Goal: Communication & Community: Answer question/provide support

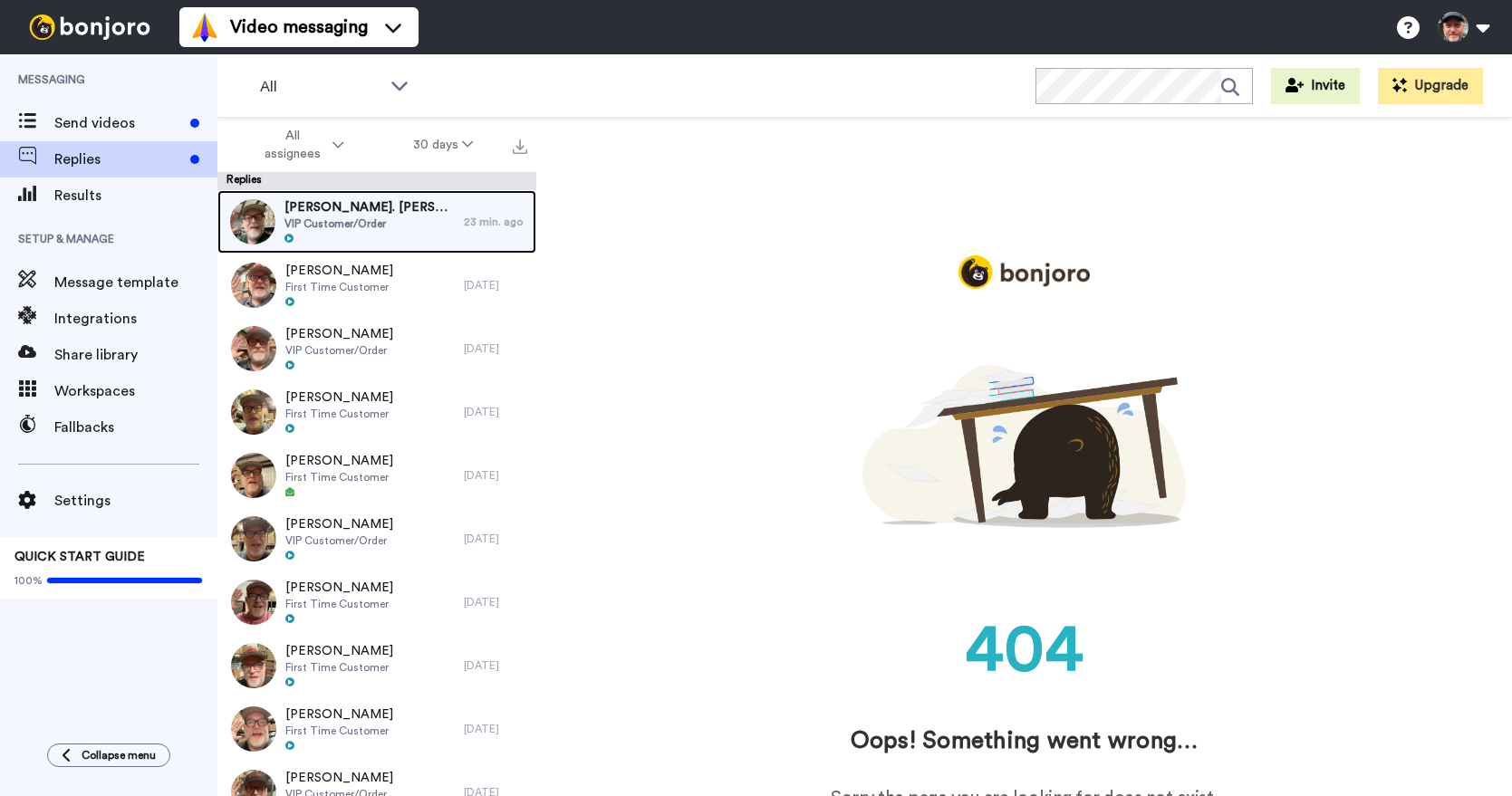
click at [363, 233] on div at bounding box center [370, 239] width 171 height 13
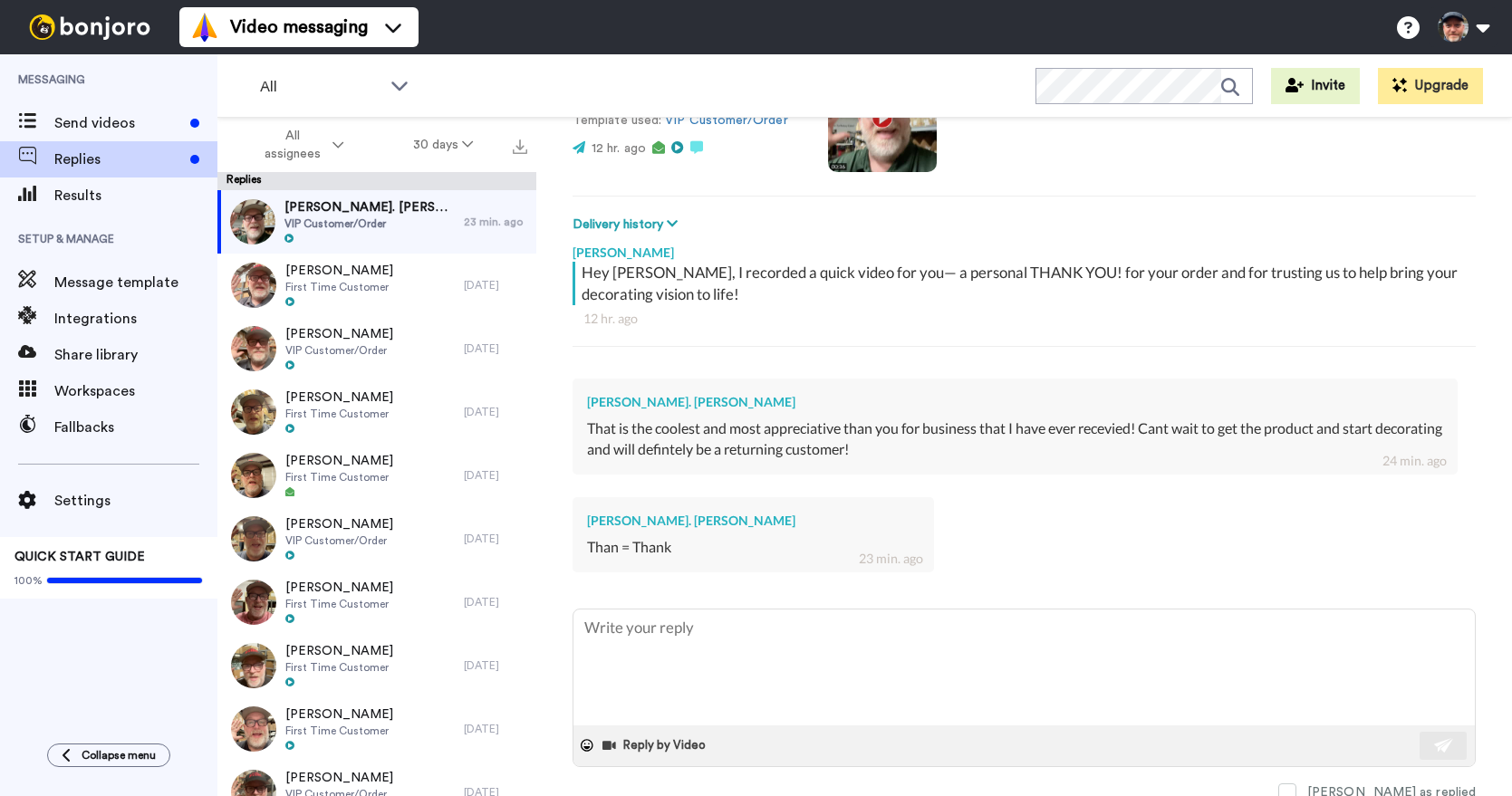
scroll to position [194, 0]
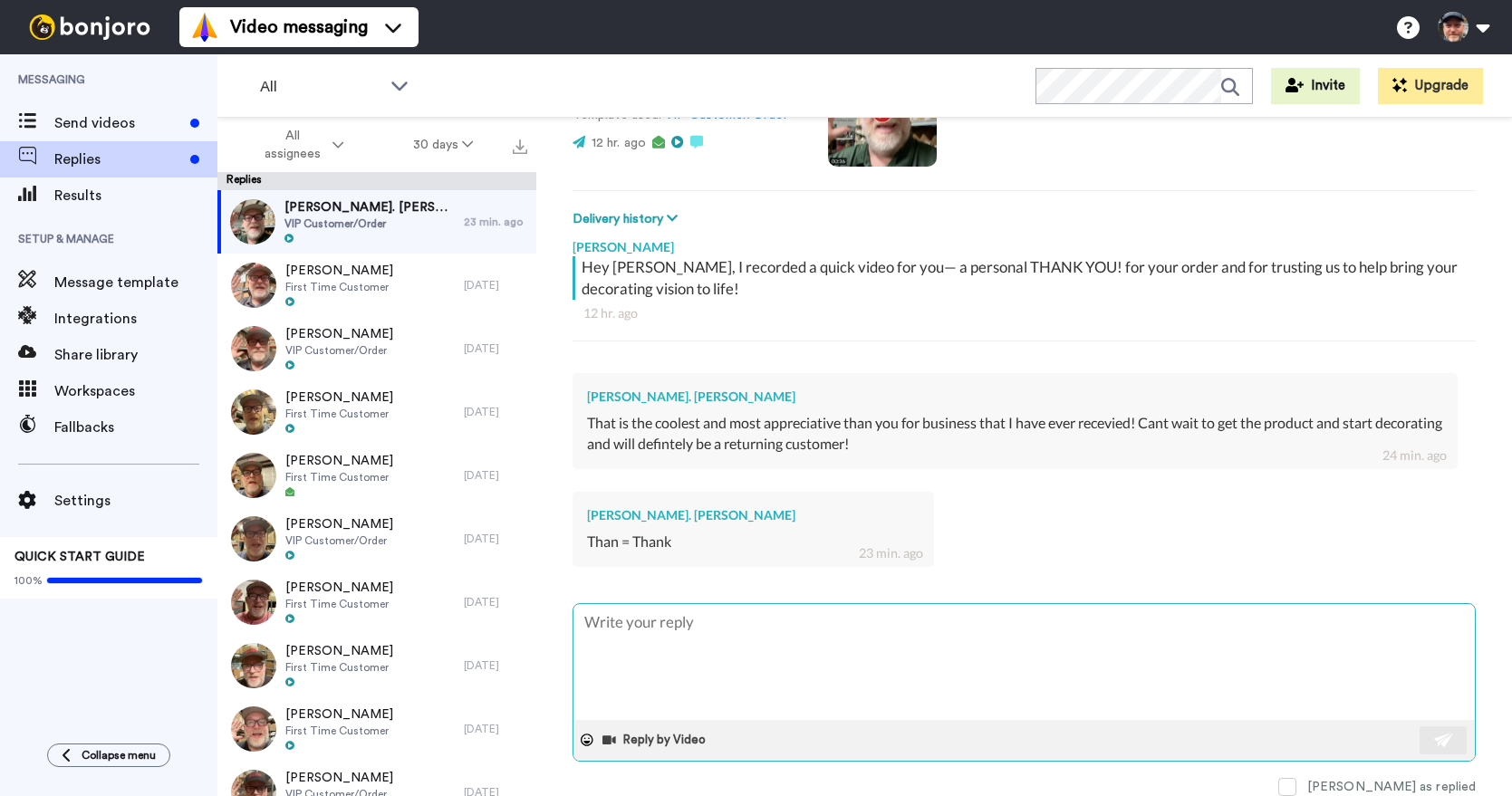
click at [1027, 629] on textarea at bounding box center [1023, 663] width 901 height 116
type textarea "x"
type textarea "T"
type textarea "x"
type textarea "Th"
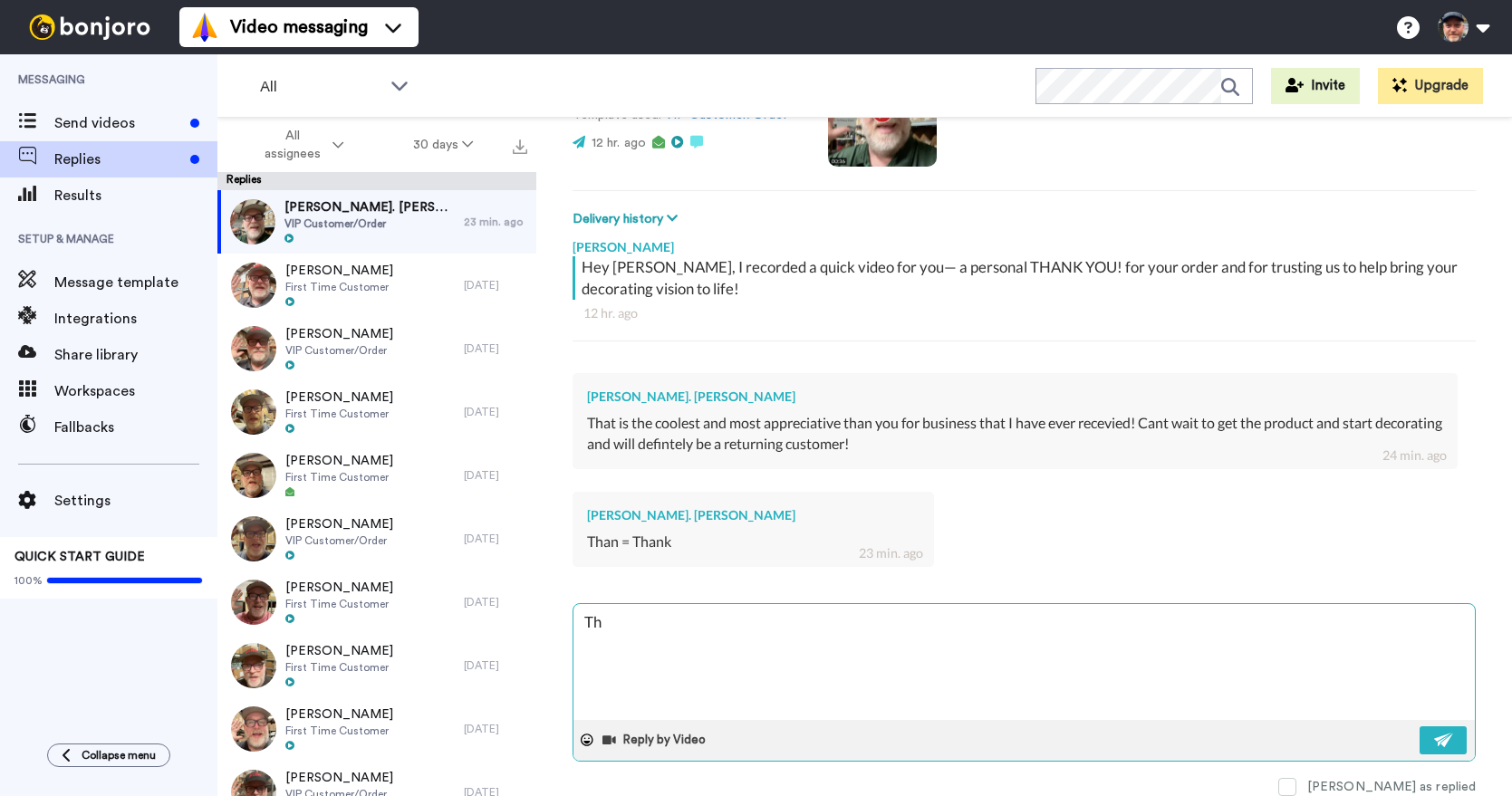
type textarea "x"
type textarea "Tha"
type textarea "x"
type textarea "Than"
type textarea "x"
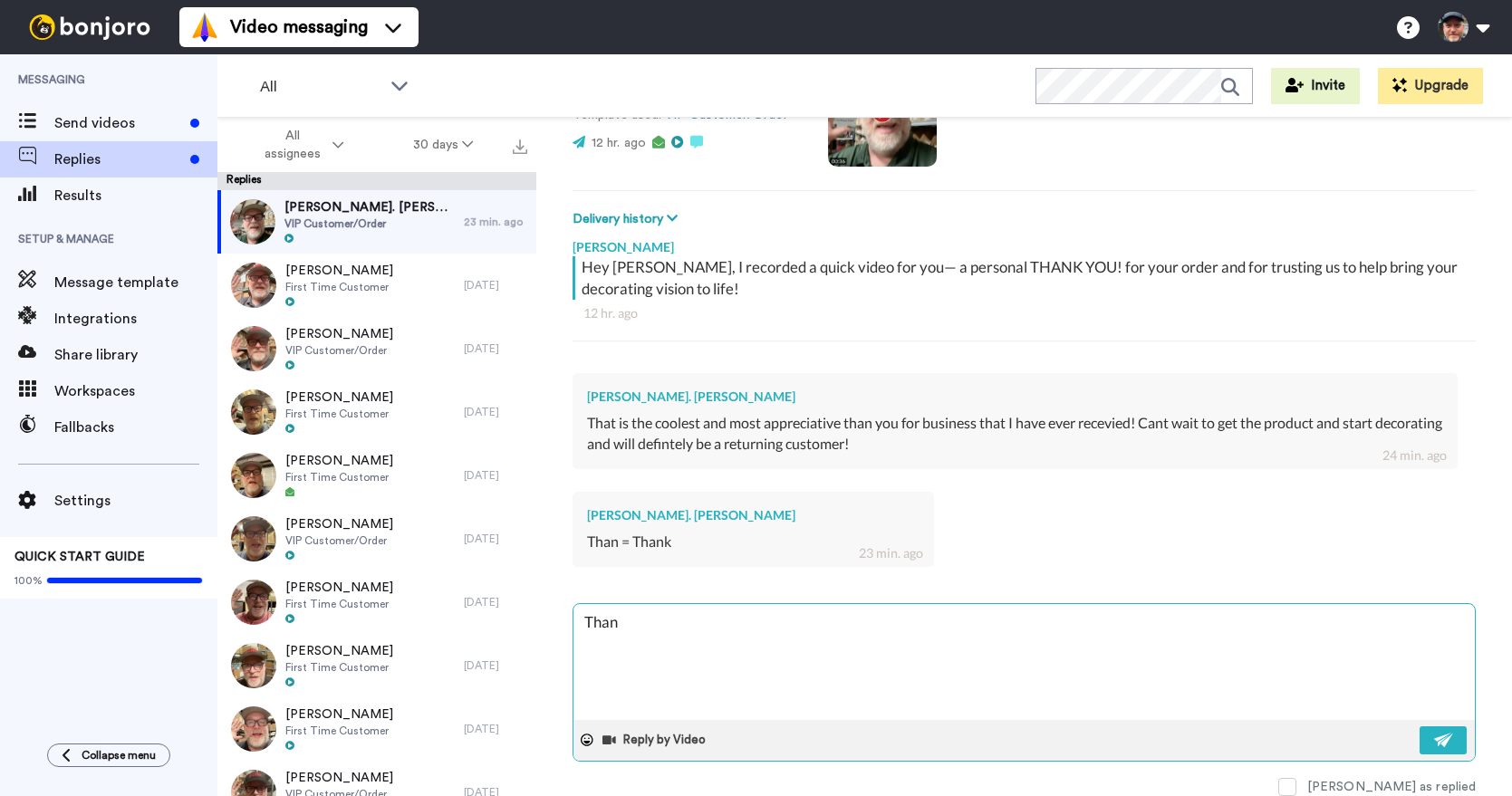
type textarea "Than k"
type textarea "x"
type textarea "Than ky"
type textarea "x"
type textarea "Than kyo"
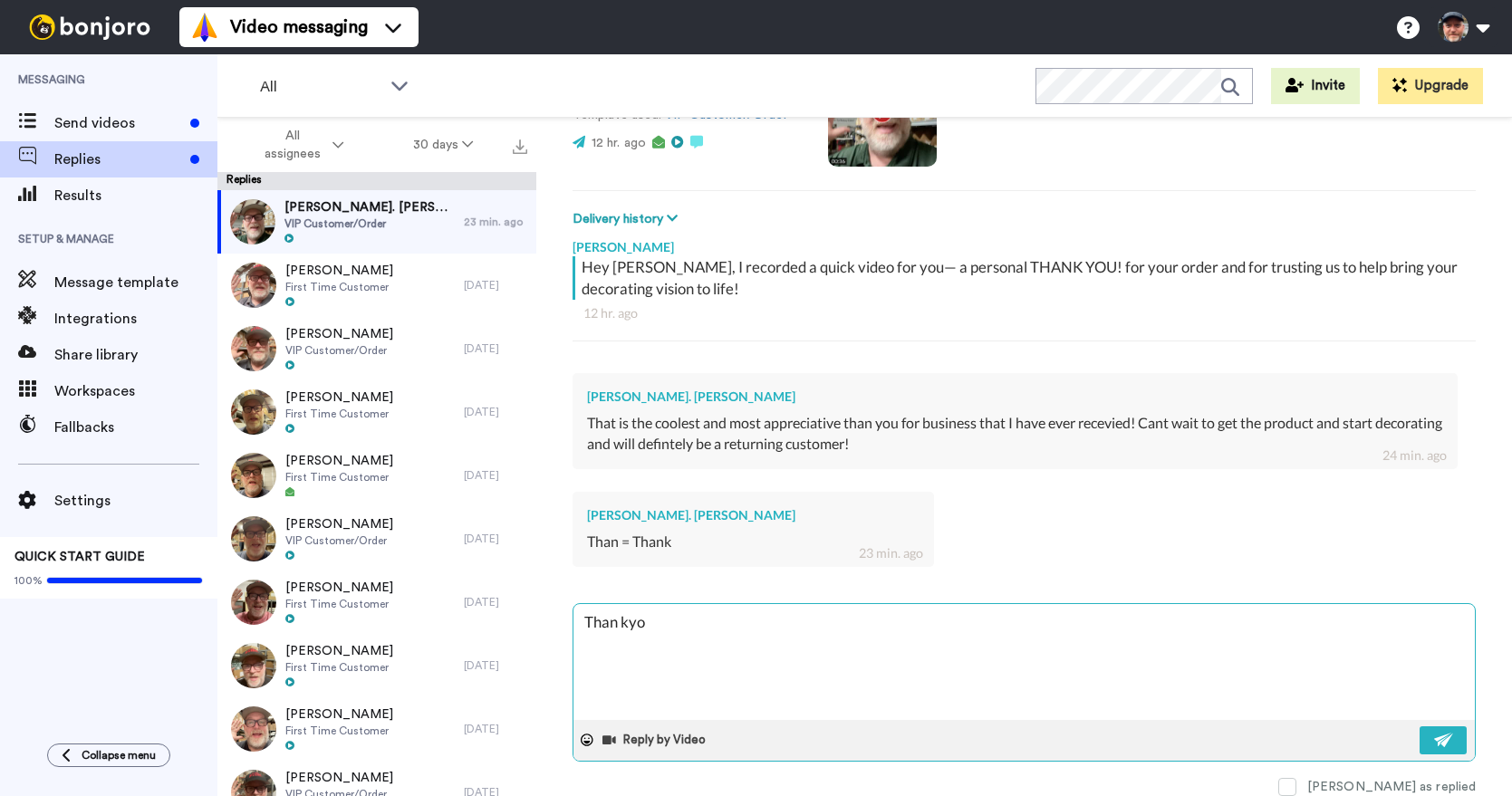
type textarea "x"
type textarea "Than kyou"
type textarea "x"
type textarea "Than kyou"
type textarea "x"
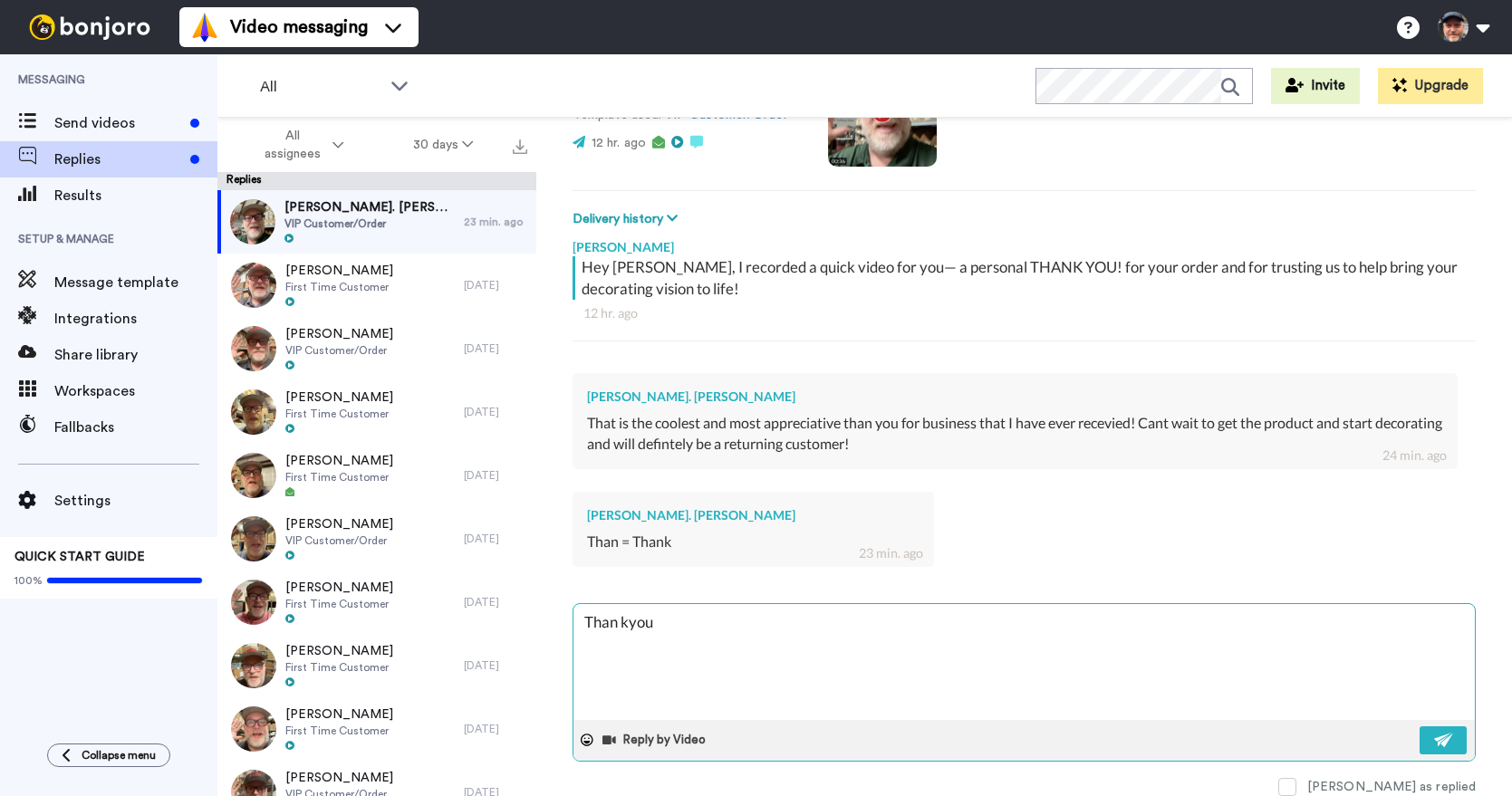
type textarea "Than kyou S"
type textarea "x"
type textarea "Than kyou Sc"
type textarea "x"
type textarea "Than kyou Sco"
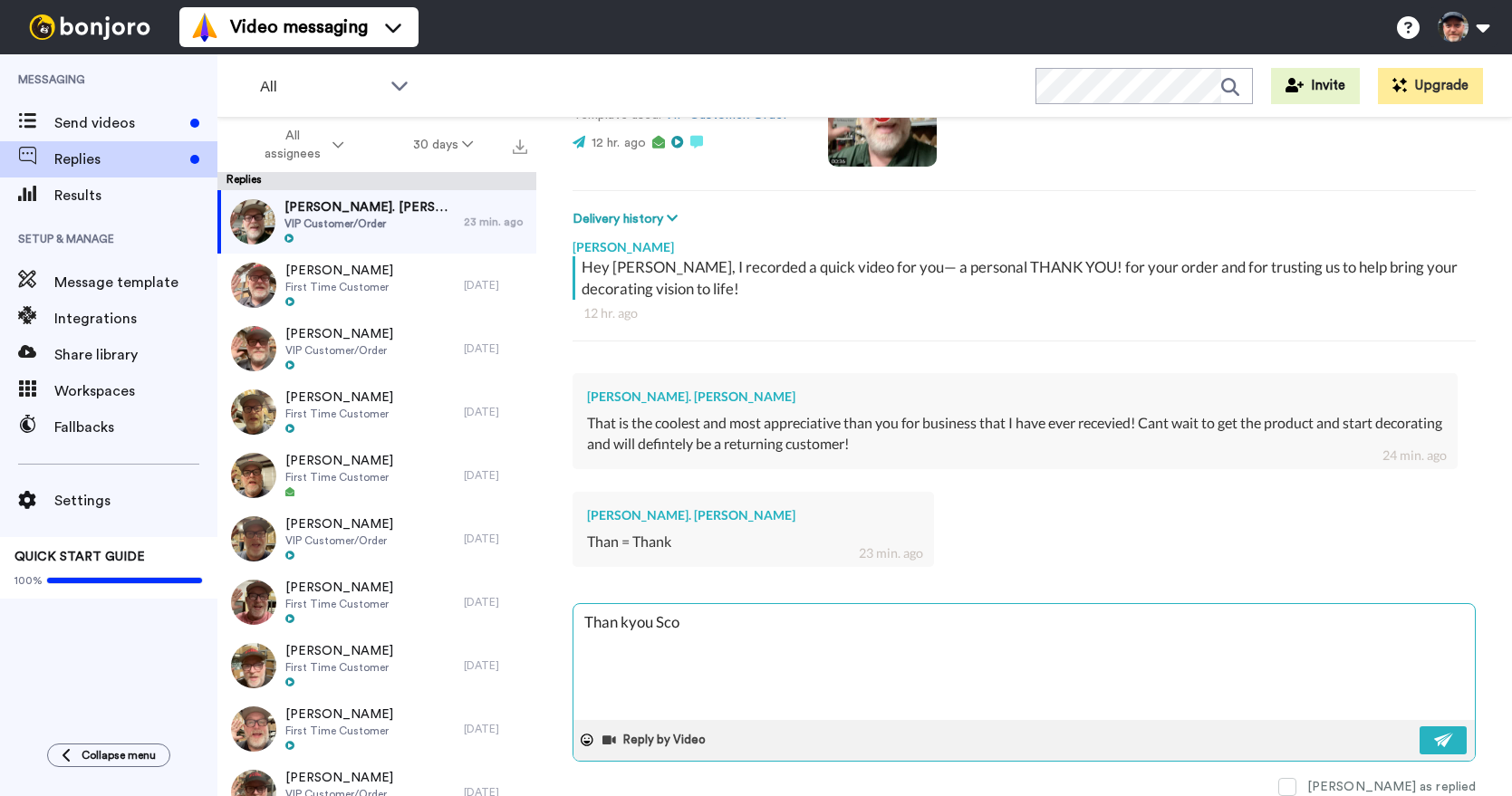
type textarea "x"
type textarea "Than kyou [PERSON_NAME]"
type textarea "x"
type textarea "Than [PERSON_NAME]"
click at [630, 622] on textarea "Than [PERSON_NAME]" at bounding box center [1023, 663] width 901 height 116
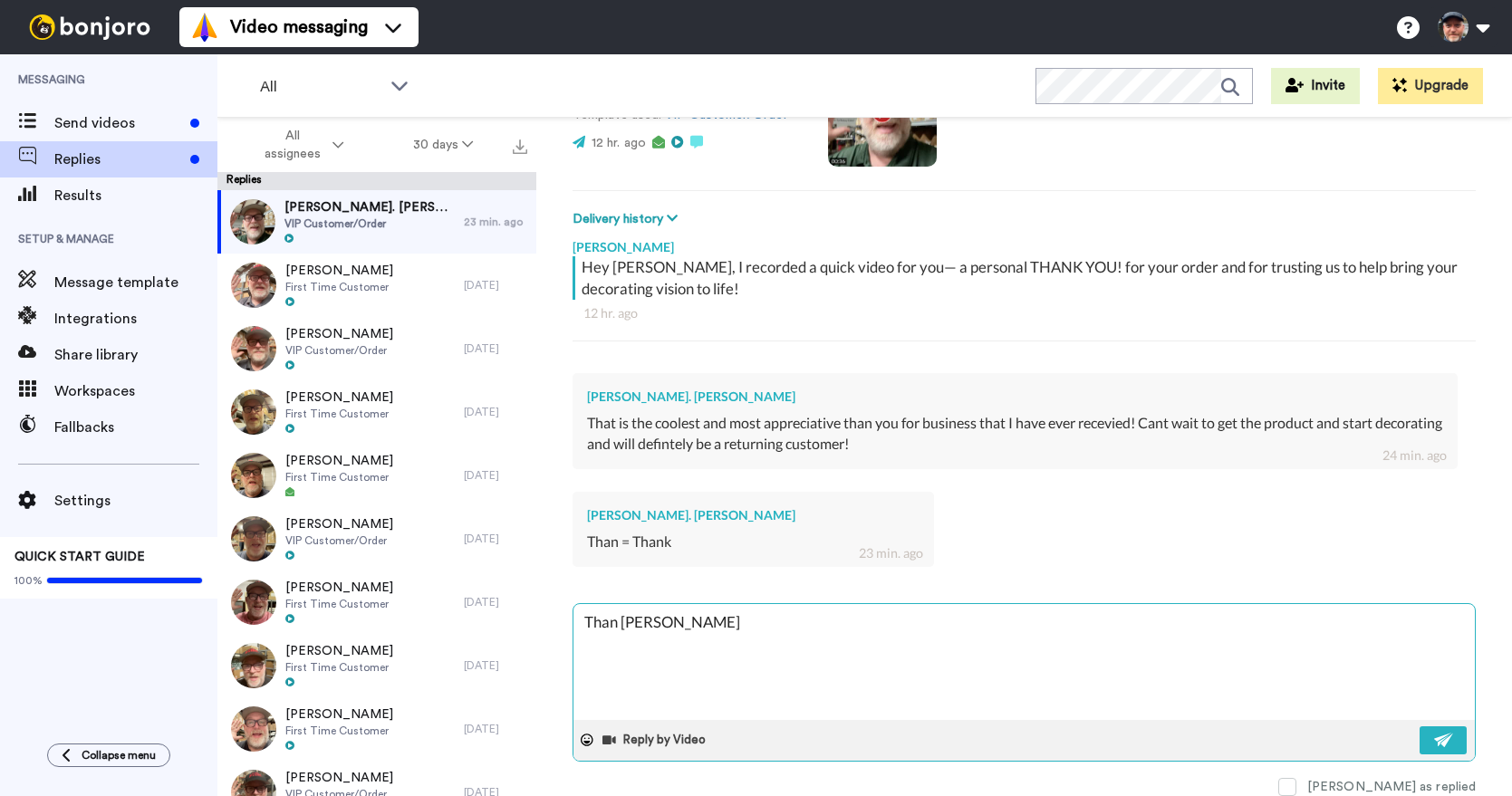
type textarea "x"
type textarea "Than k you [PERSON_NAME]"
click at [620, 627] on textarea "Than k you [PERSON_NAME]" at bounding box center [1023, 663] width 901 height 116
type textarea "x"
type textarea "Thank you [PERSON_NAME]"
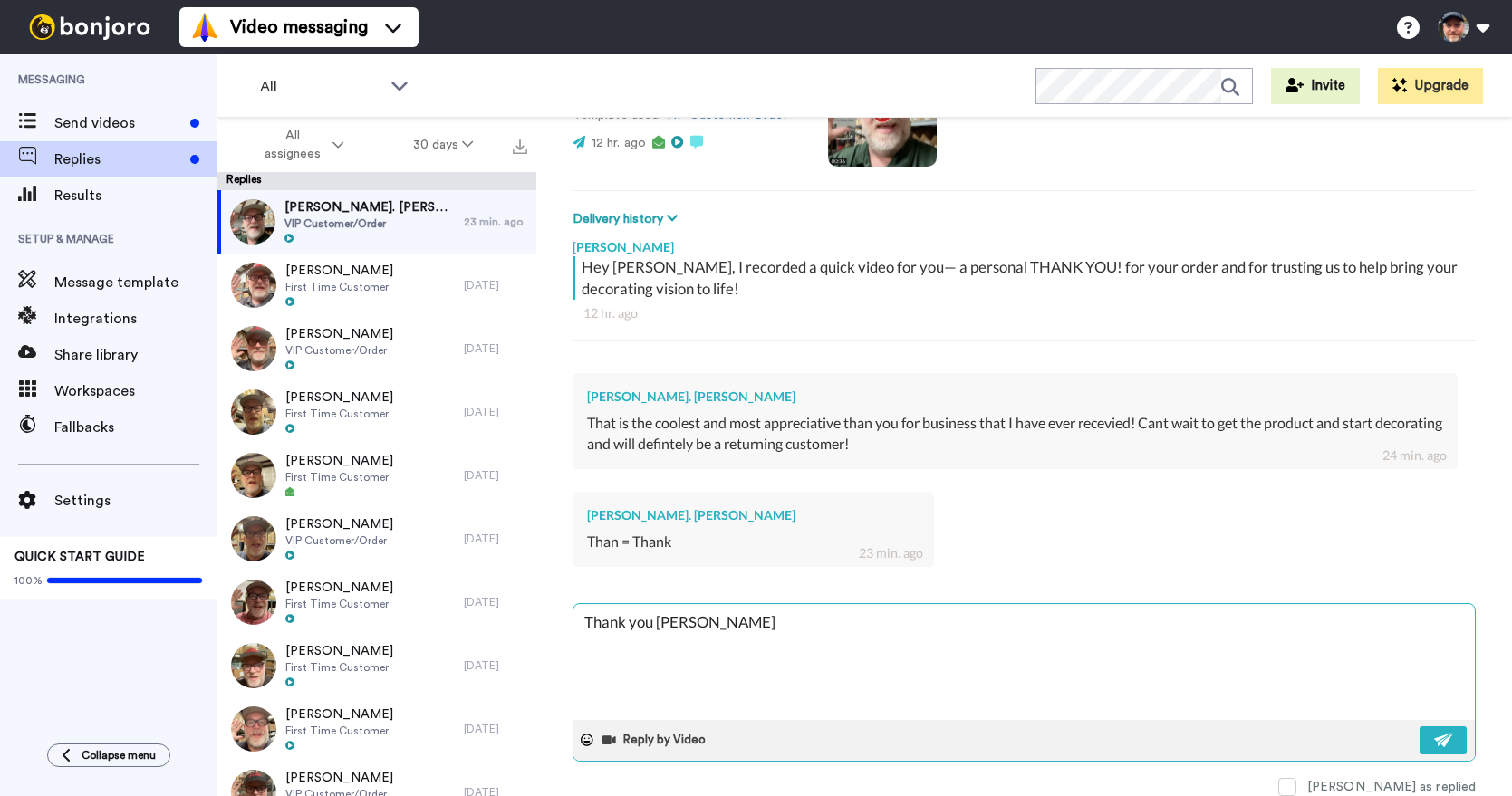
click at [952, 626] on textarea "Thank you [PERSON_NAME]" at bounding box center [1023, 663] width 901 height 116
type textarea "x"
type textarea "Thank you [PERSON_NAME],"
type textarea "x"
type textarea "Thank you [PERSON_NAME],"
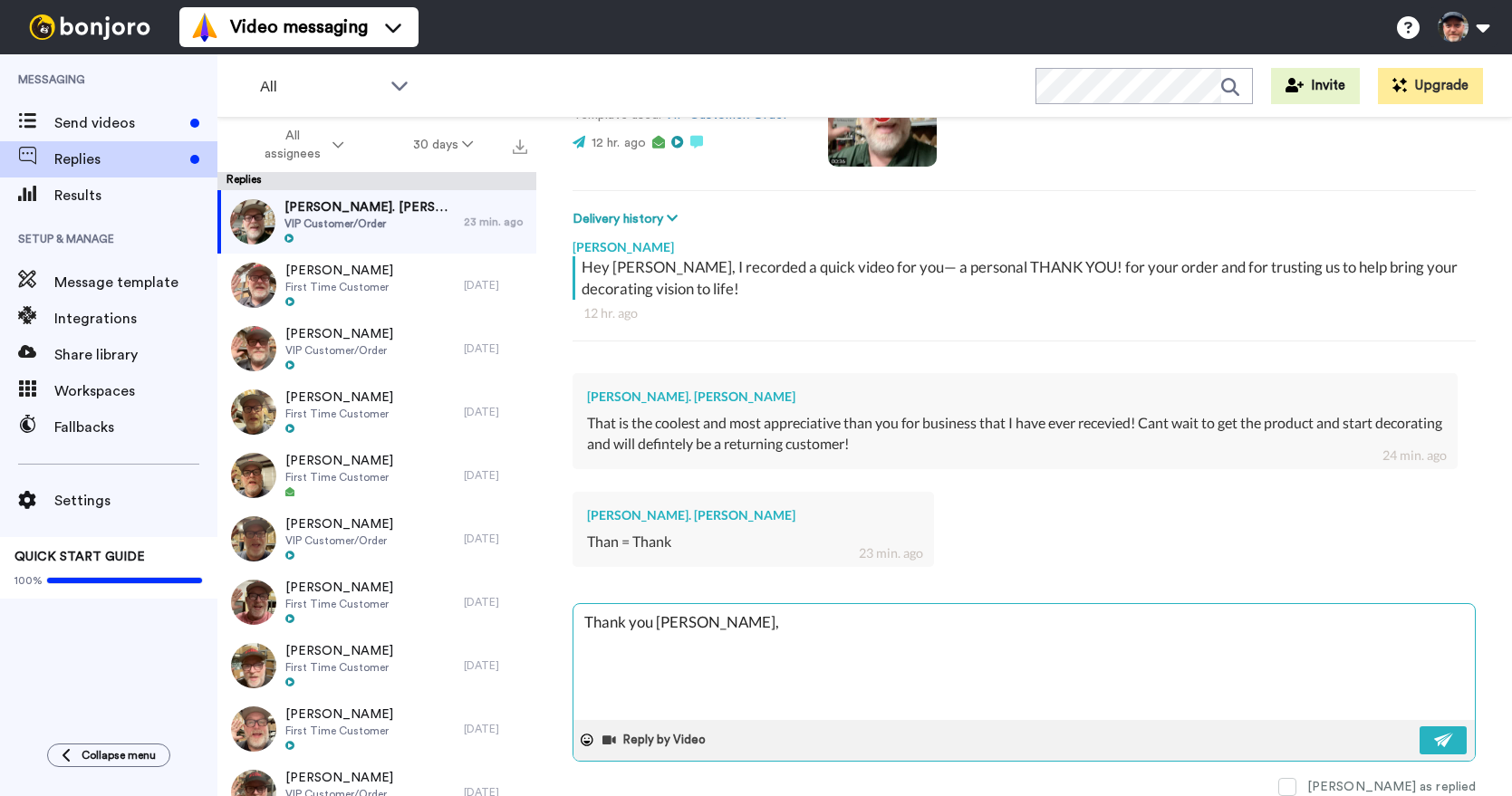
type textarea "x"
type textarea "Thank you [PERSON_NAME], b"
type textarea "x"
type textarea "Thank you [PERSON_NAME], be"
type textarea "x"
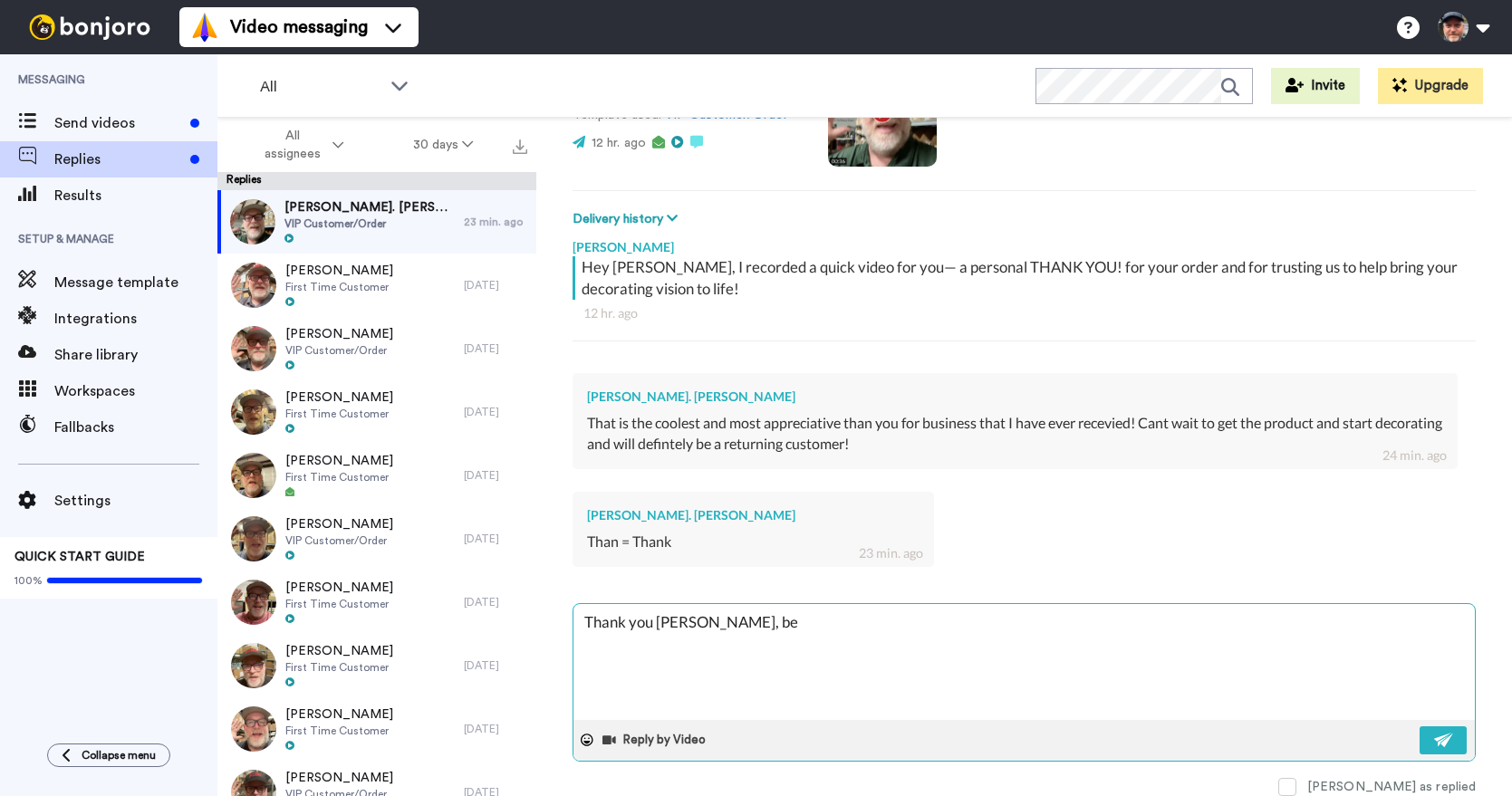
type textarea "Thank you [PERSON_NAME], bei"
type textarea "x"
type textarea "Thank you [PERSON_NAME], bein"
type textarea "x"
type textarea "Thank you [PERSON_NAME], being"
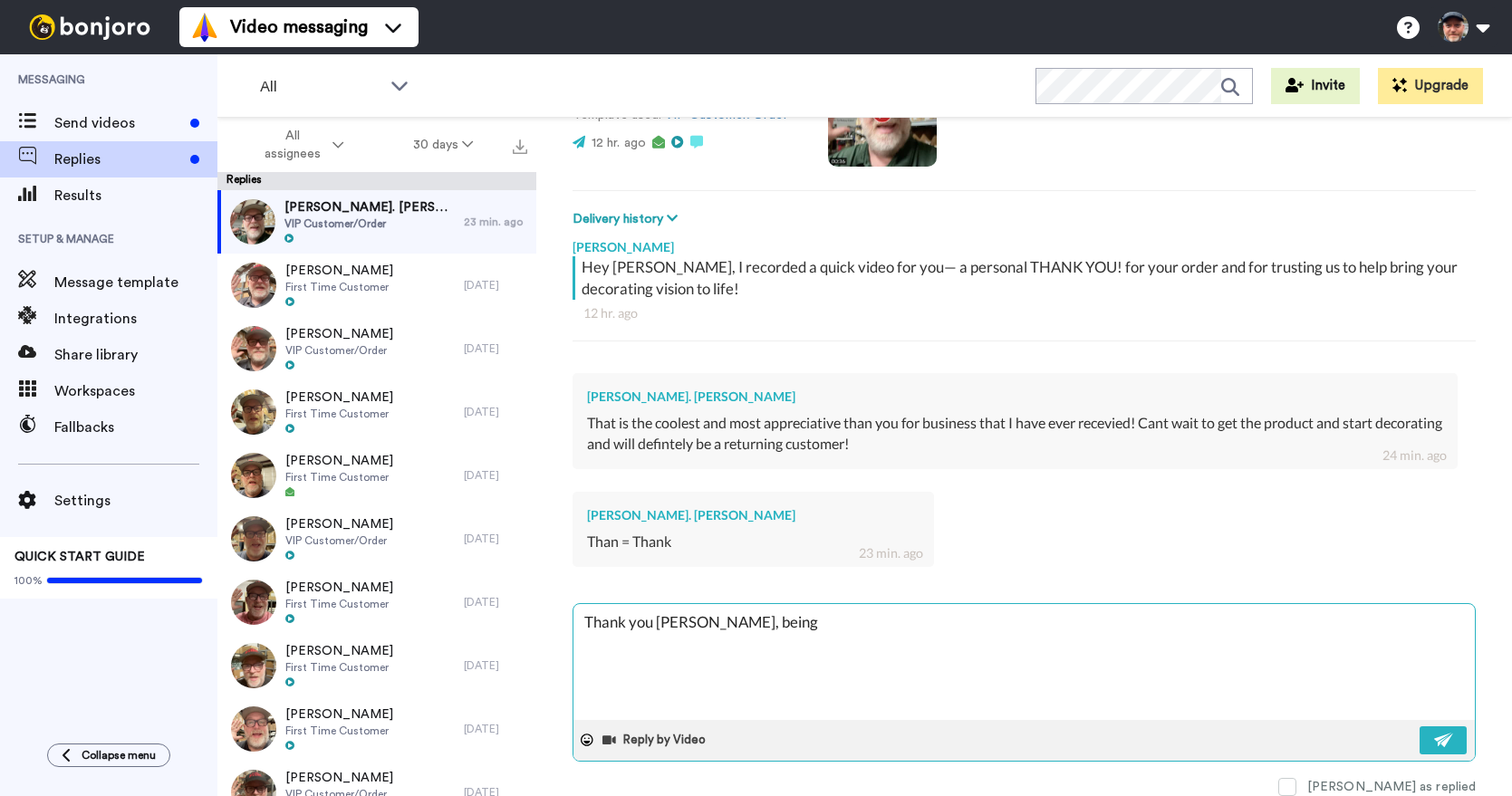
type textarea "x"
type textarea "Thank you [PERSON_NAME], being"
type textarea "x"
type textarea "Thank you [PERSON_NAME], being a"
type textarea "x"
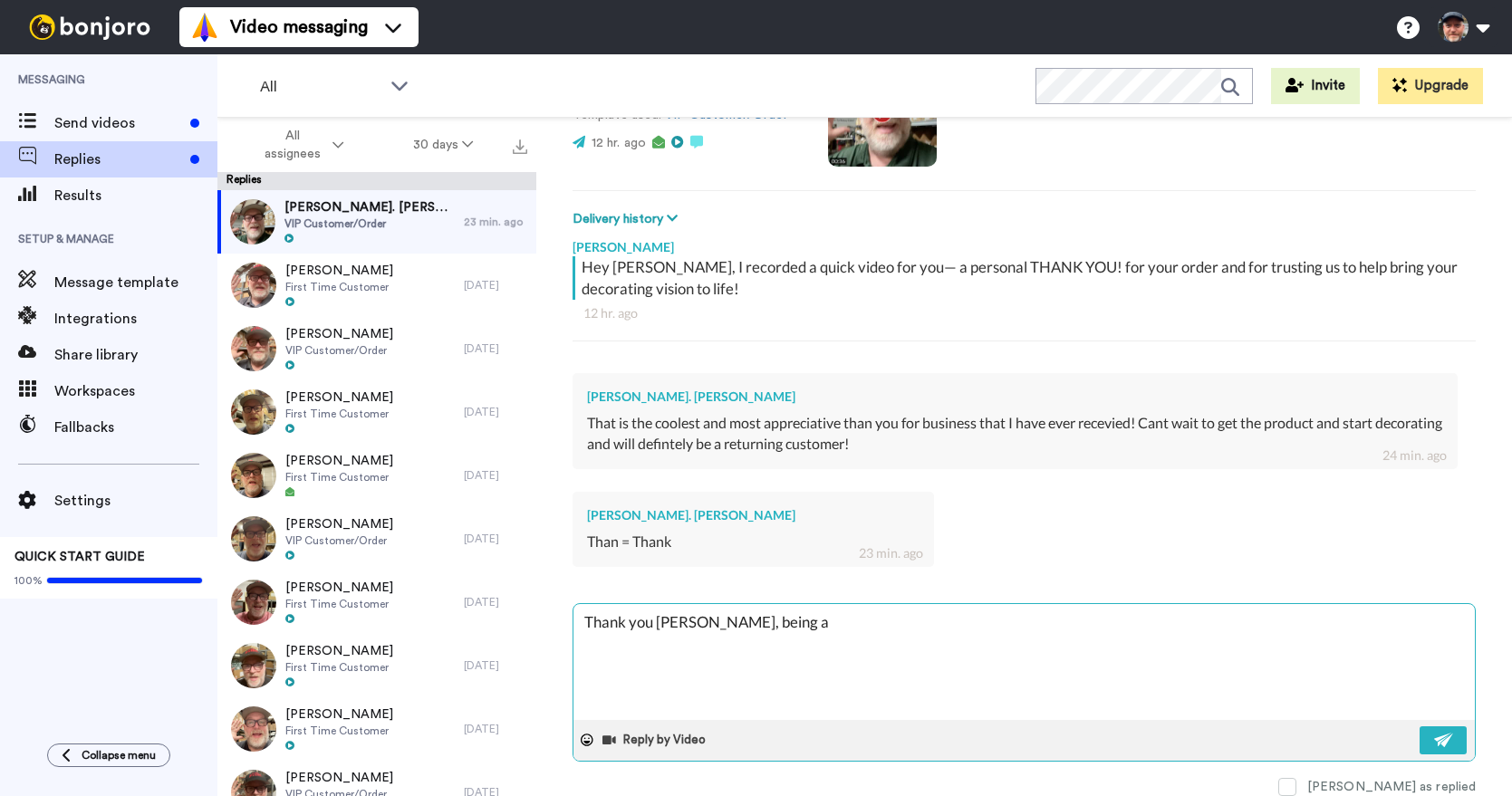
type textarea "Thank you [PERSON_NAME], being an"
type textarea "x"
type textarea "Thank you [PERSON_NAME], being an"
type textarea "x"
type textarea "Thank you [PERSON_NAME], being an e"
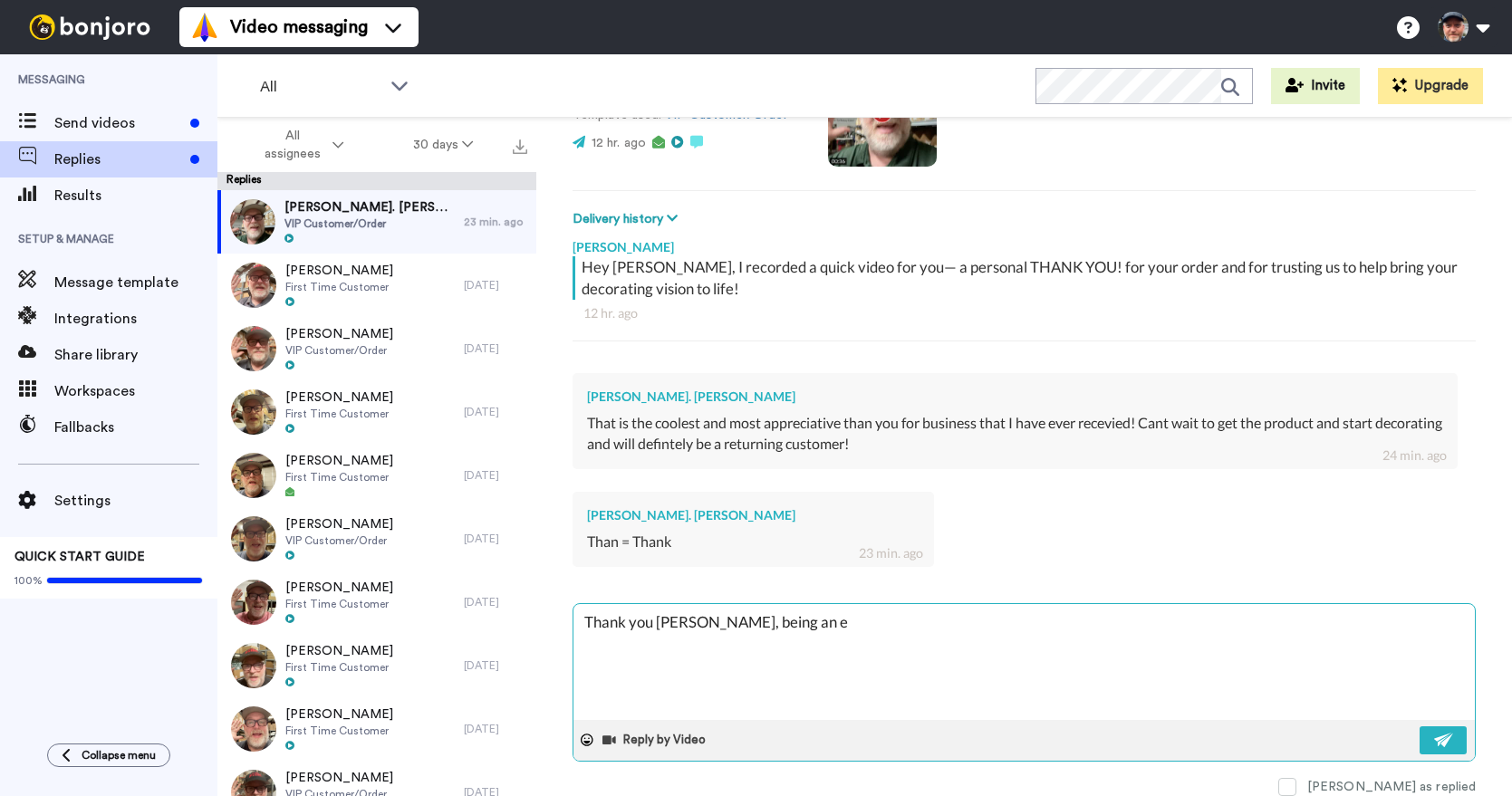
type textarea "x"
type textarea "Thank you [PERSON_NAME], being an ec"
type textarea "x"
type textarea "Thank you [PERSON_NAME], being an eco"
type textarea "x"
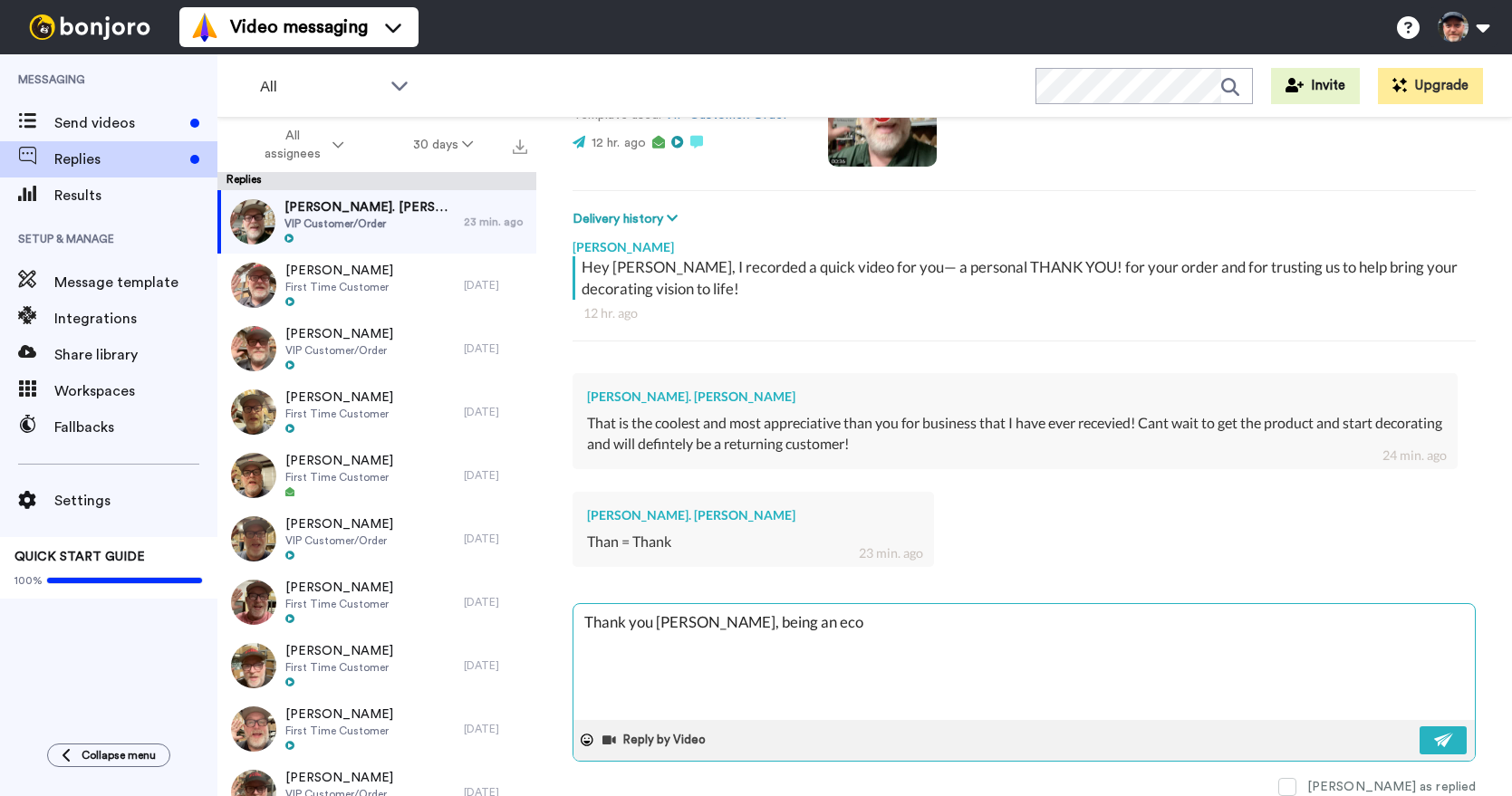
type textarea "Thank you [PERSON_NAME], being an ecom"
type textarea "x"
type textarea "Thank you [PERSON_NAME], being an ecomme"
type textarea "x"
type textarea "Thank you [PERSON_NAME], being an ecommer"
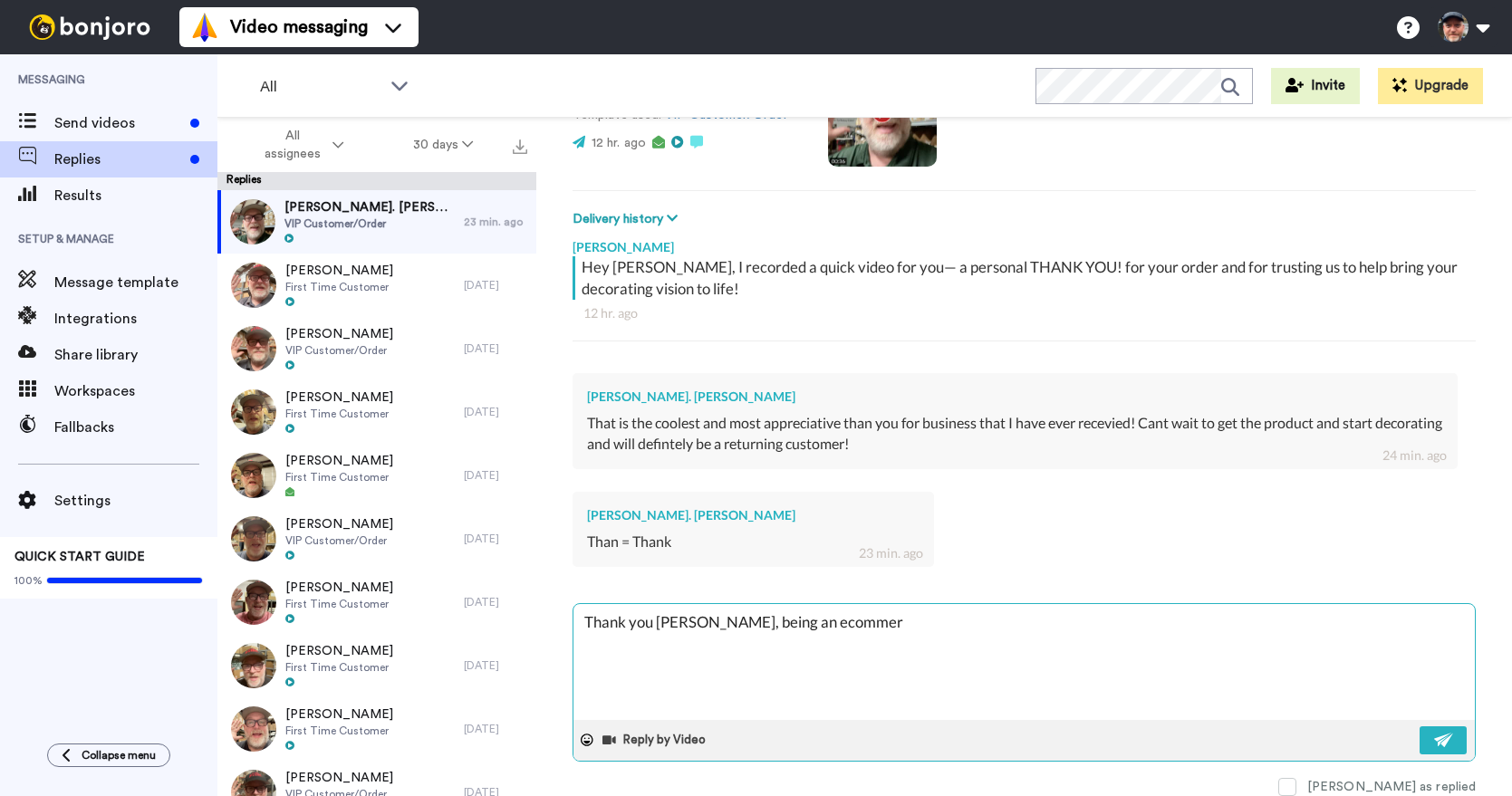
type textarea "x"
type textarea "Thank you [PERSON_NAME], being an ecommerc"
type textarea "x"
type textarea "Thank you [PERSON_NAME], being an ecommerce"
type textarea "x"
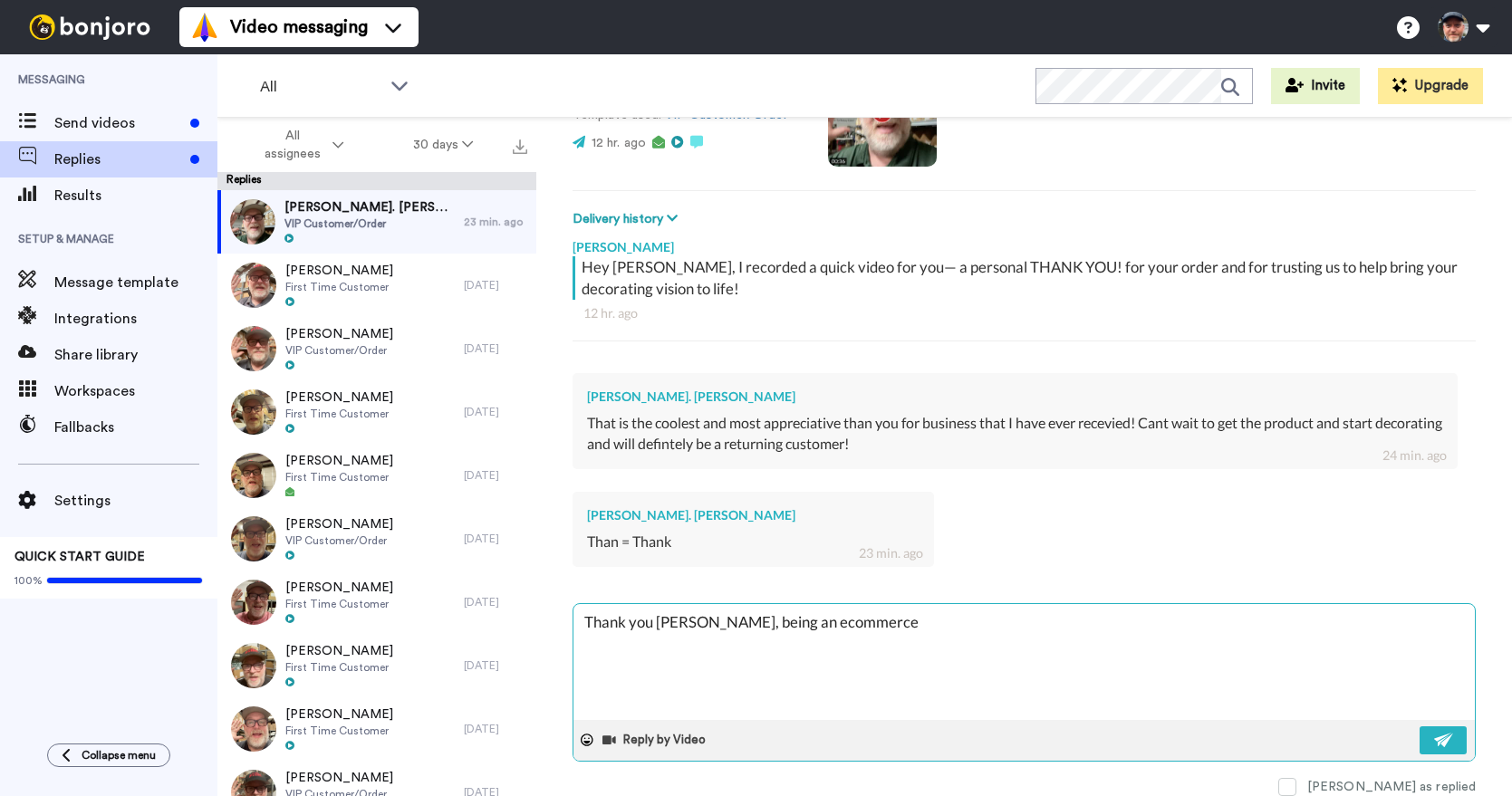
type textarea "Thank you [PERSON_NAME], being an ecommerce"
type textarea "x"
type textarea "Thank you [PERSON_NAME], being an ecommerce c"
type textarea "x"
type textarea "Thank you [PERSON_NAME], being an ecommerce co"
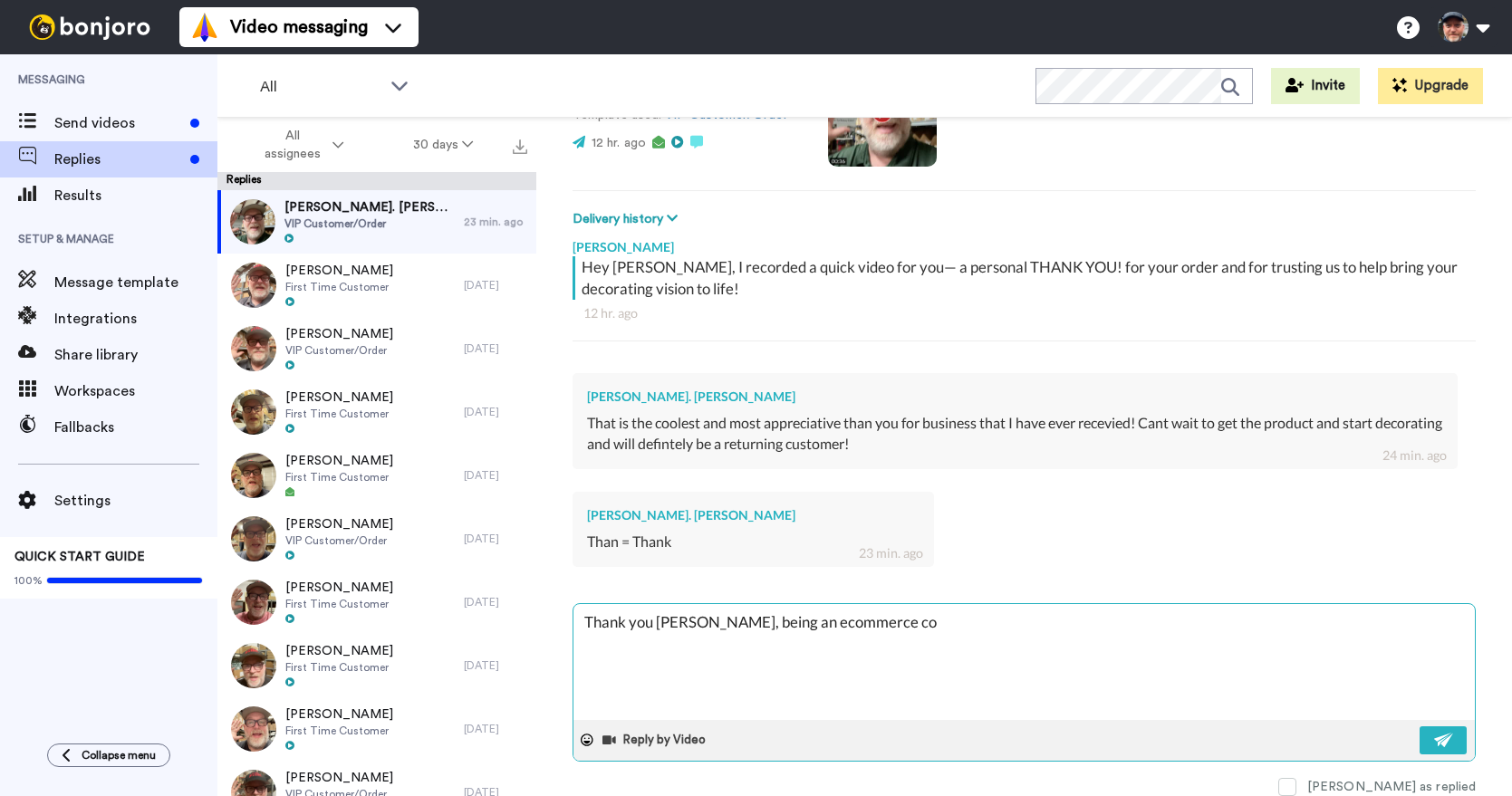
type textarea "x"
type textarea "Thank you [PERSON_NAME], being an ecommerce com"
type textarea "x"
type textarea "Thank you [PERSON_NAME], being an ecommerce comp"
type textarea "x"
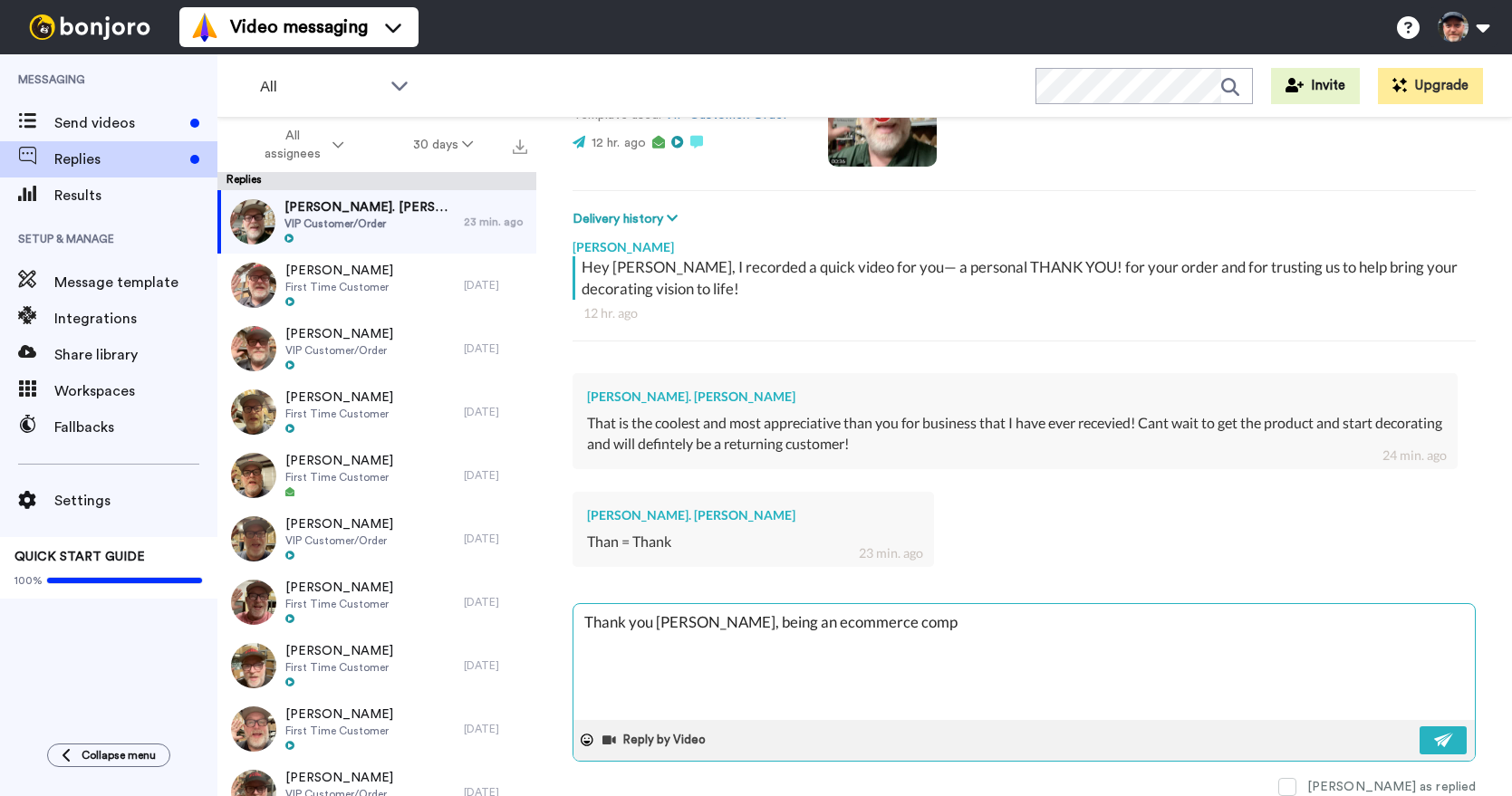
type textarea "Thank you [PERSON_NAME], being an ecommerce compa"
type textarea "x"
type textarea "Thank you [PERSON_NAME], being an ecommerce compan"
type textarea "x"
type textarea "Thank you [PERSON_NAME], being an ecommerce company"
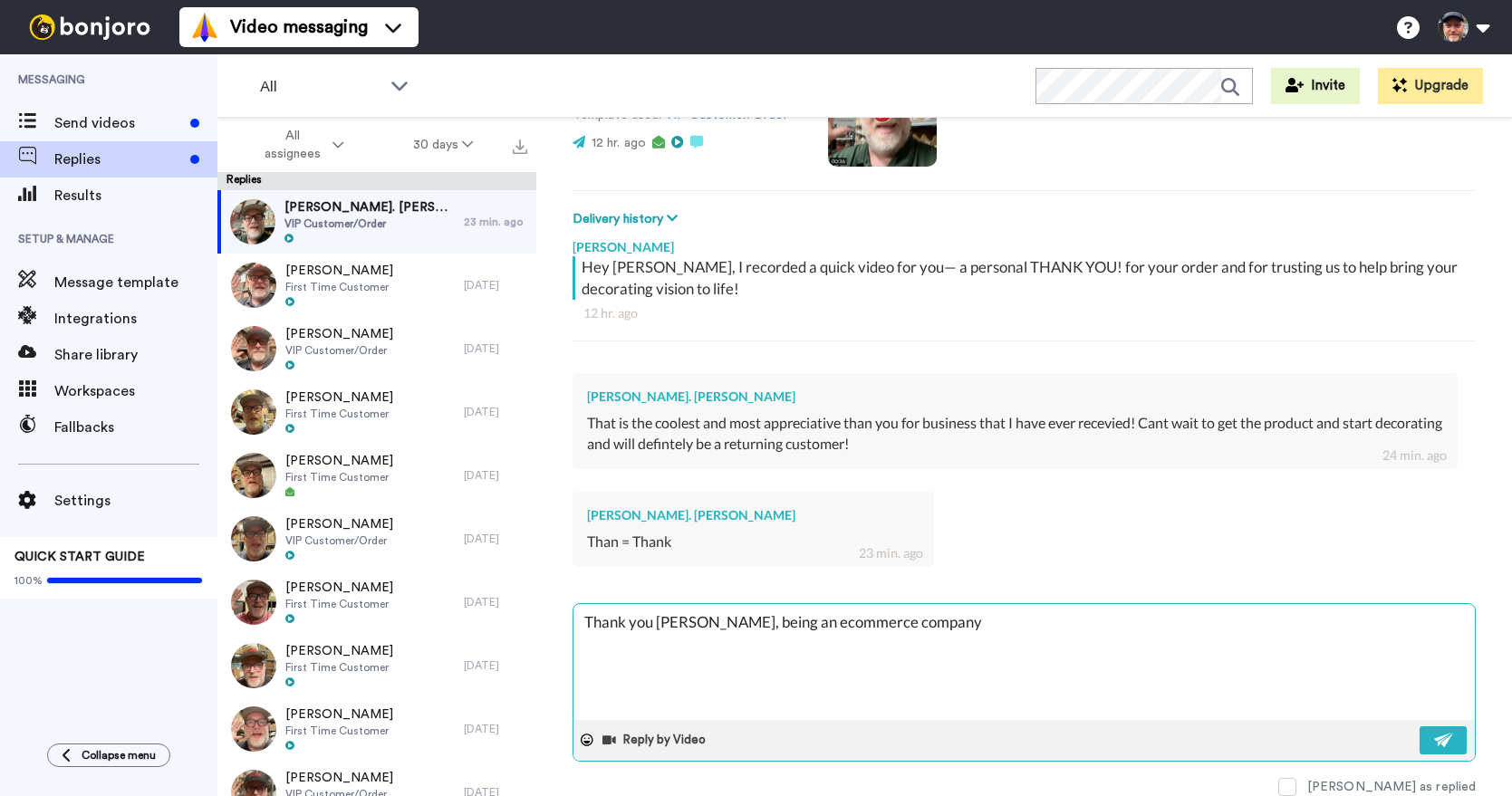
type textarea "x"
type textarea "Thank you [PERSON_NAME], being an ecommerce company"
type textarea "x"
type textarea "Thank you [PERSON_NAME], being an ecommerce company i"
type textarea "x"
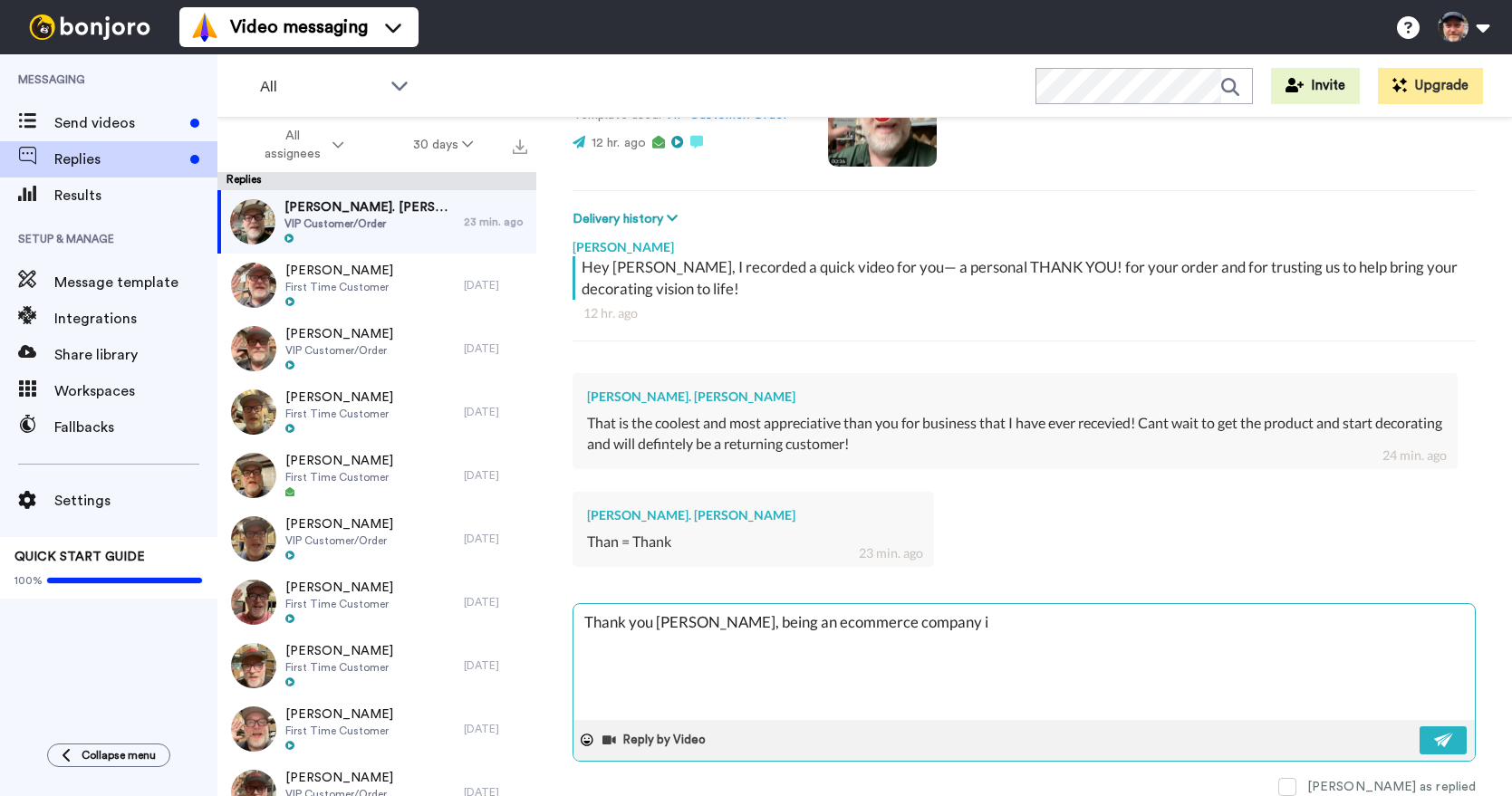
type textarea "Thank you [PERSON_NAME], being an ecommerce company it"
type textarea "x"
type textarea "Thank you [PERSON_NAME], being an ecommerce company it'"
type textarea "x"
type textarea "Thank you [PERSON_NAME], being an ecommerce company it's"
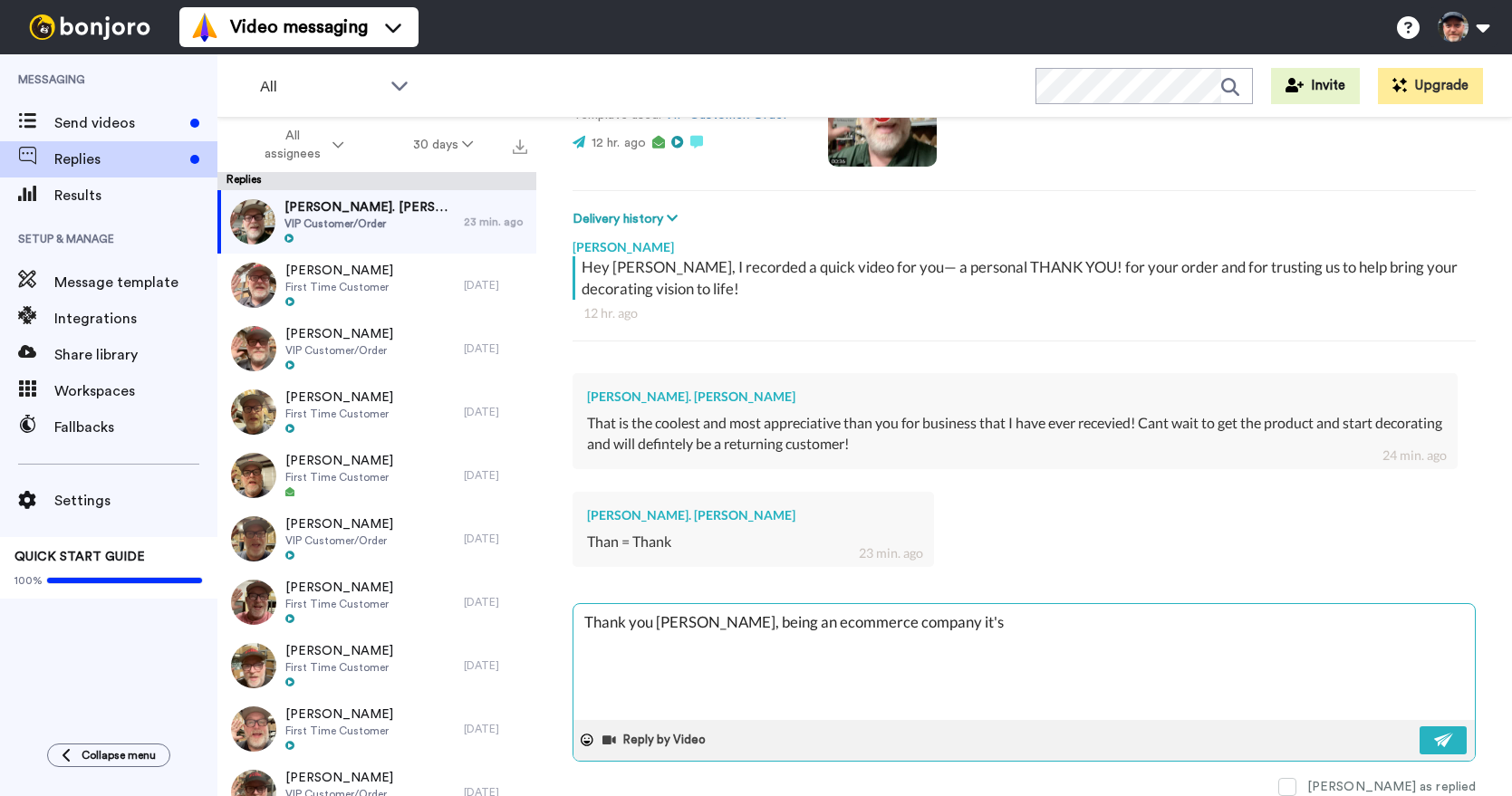
type textarea "x"
type textarea "Thank you [PERSON_NAME], being an ecommerce company it's"
type textarea "x"
type textarea "Thank you [PERSON_NAME], being an ecommerce company it's c"
type textarea "x"
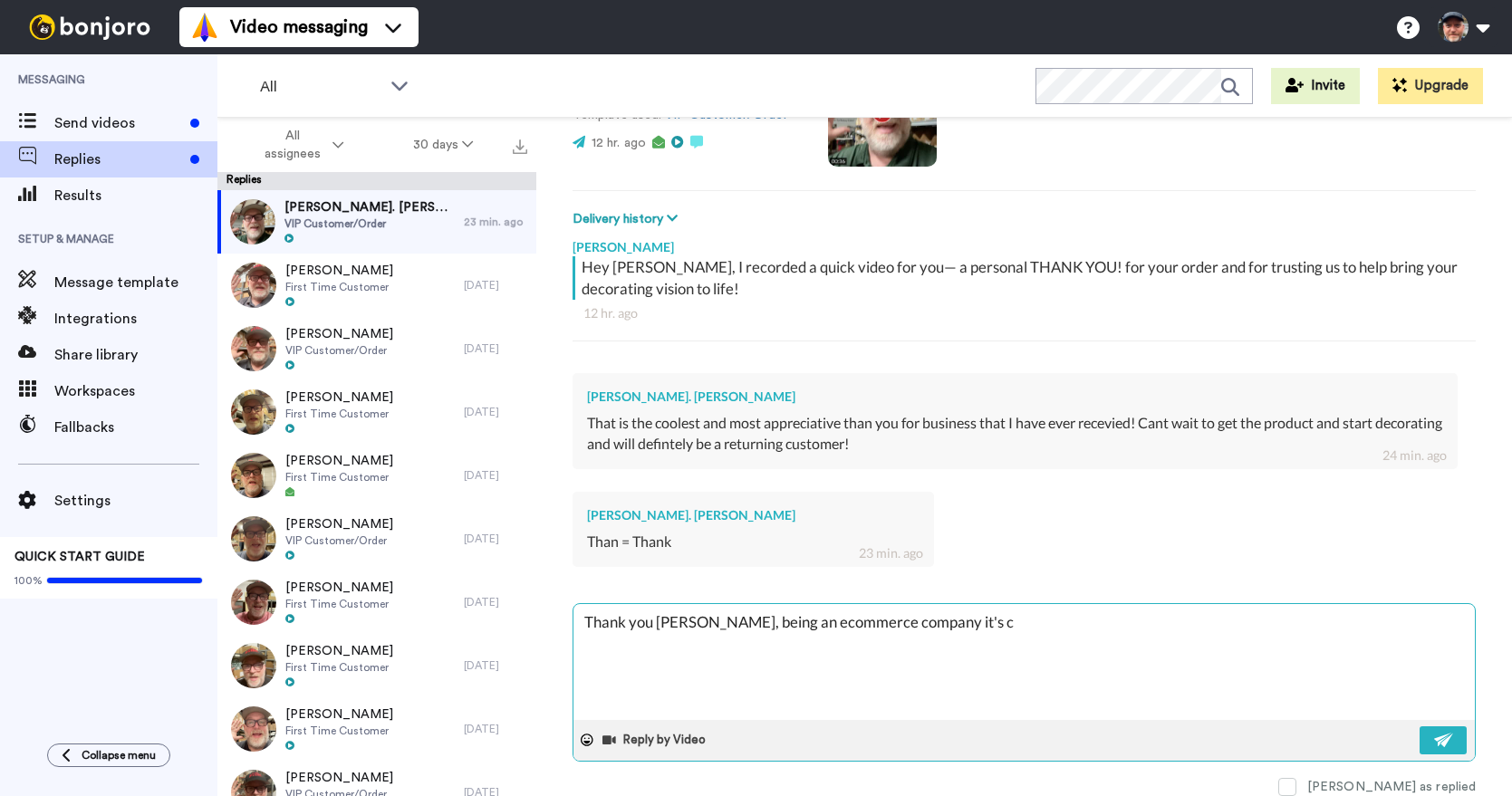
type textarea "Thank you [PERSON_NAME], being an ecommerce company it's cc"
type textarea "x"
type textarea "Thank you [PERSON_NAME], being an ecommerce company it's c"
type textarea "x"
type textarea "Thank you [PERSON_NAME], being an ecommerce company it's"
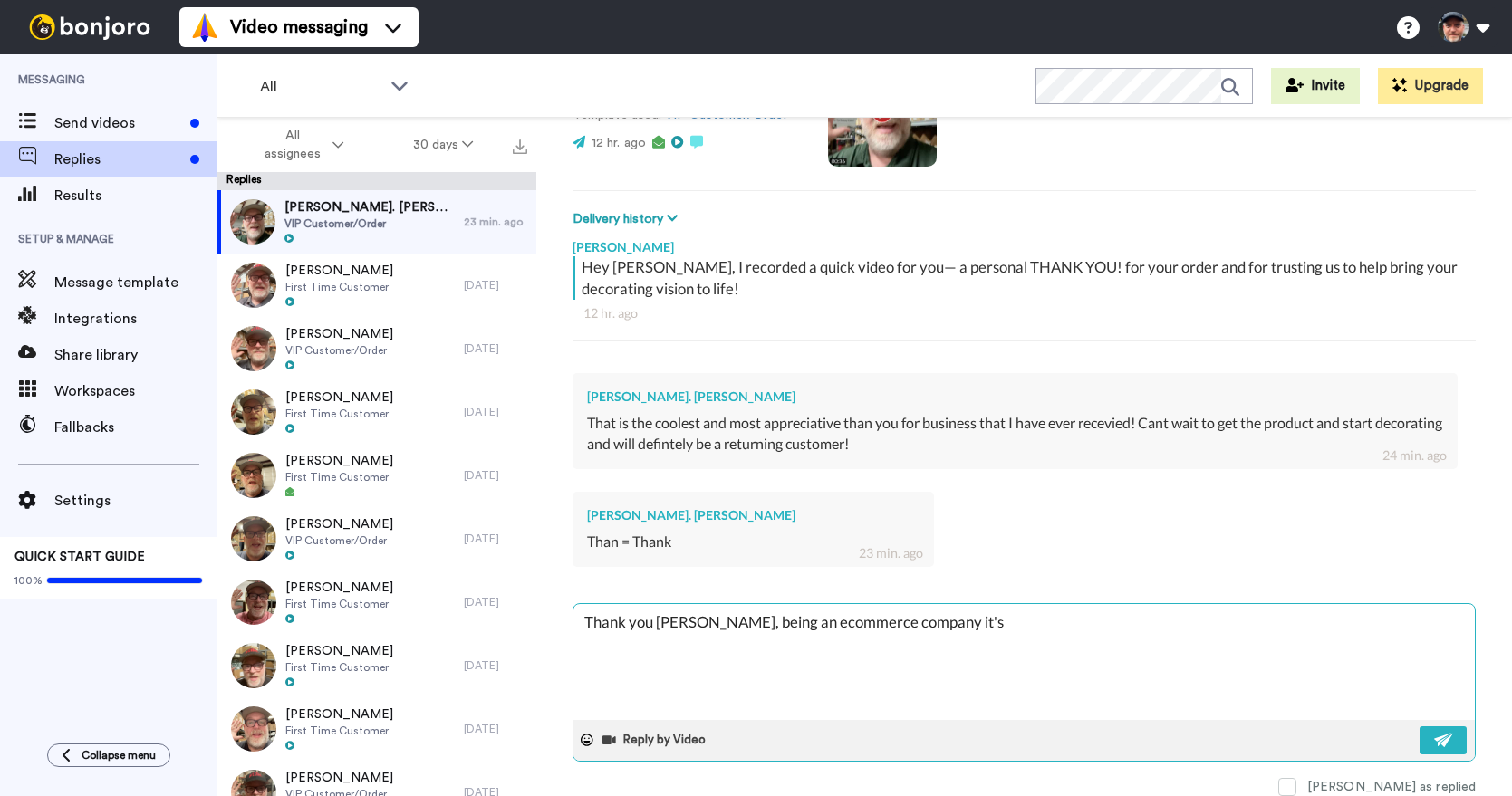
type textarea "x"
type textarea "Thank you [PERSON_NAME], being an ecommerce company it's so"
type textarea "x"
type textarea "Thank you [PERSON_NAME], being an ecommerce company it's som"
type textarea "x"
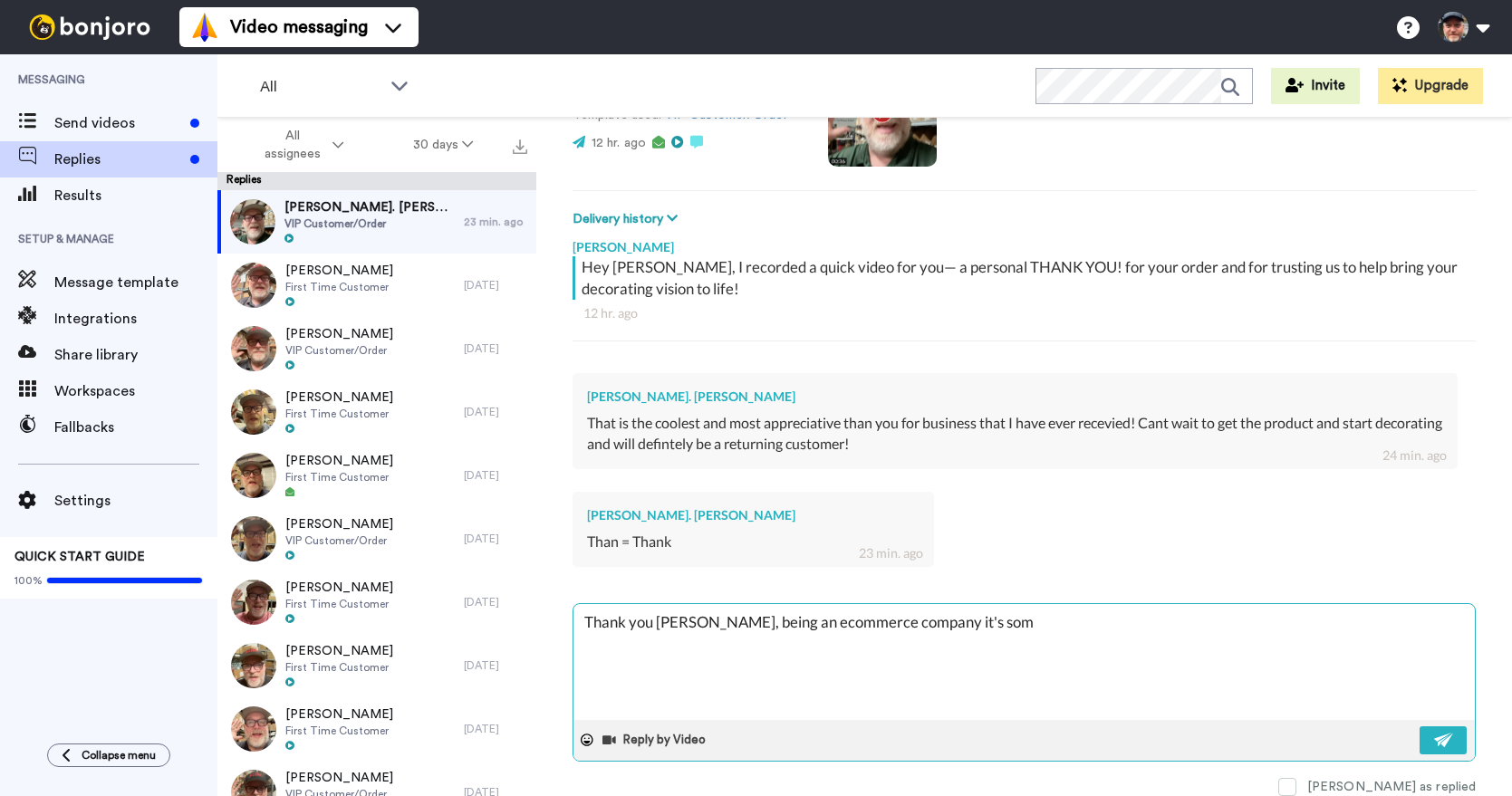
type textarea "Thank you [PERSON_NAME], being an ecommerce company it's some"
type textarea "x"
type textarea "Thank you [PERSON_NAME], being an ecommerce company it's somet"
type textarea "x"
type textarea "Thank you [PERSON_NAME], being an ecommerce company it's someti"
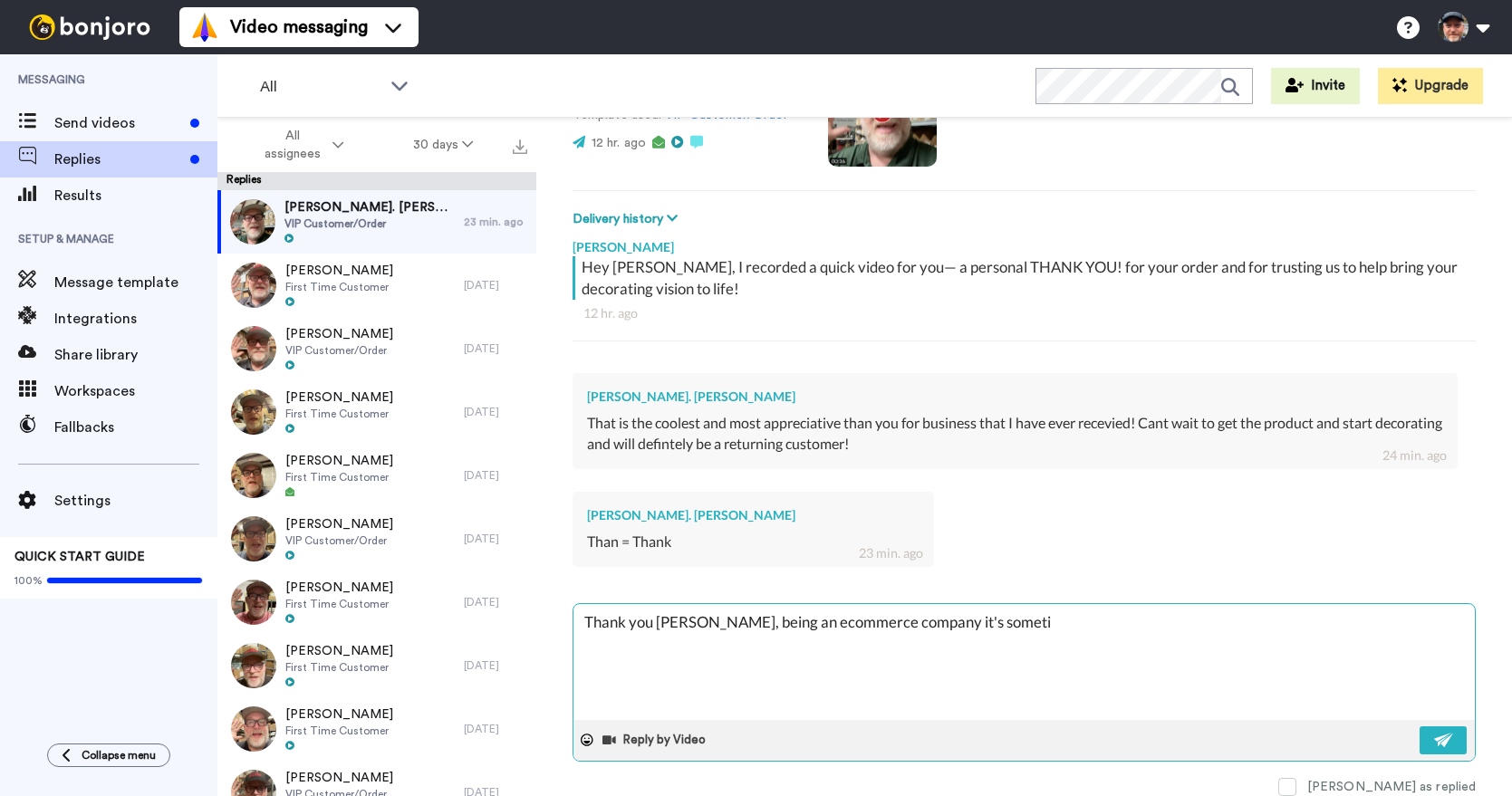
type textarea "x"
type textarea "Thank you [PERSON_NAME], being an ecommerce company it's sometime"
type textarea "x"
type textarea "Thank you [PERSON_NAME], being an ecommerce company it's sometimes"
type textarea "x"
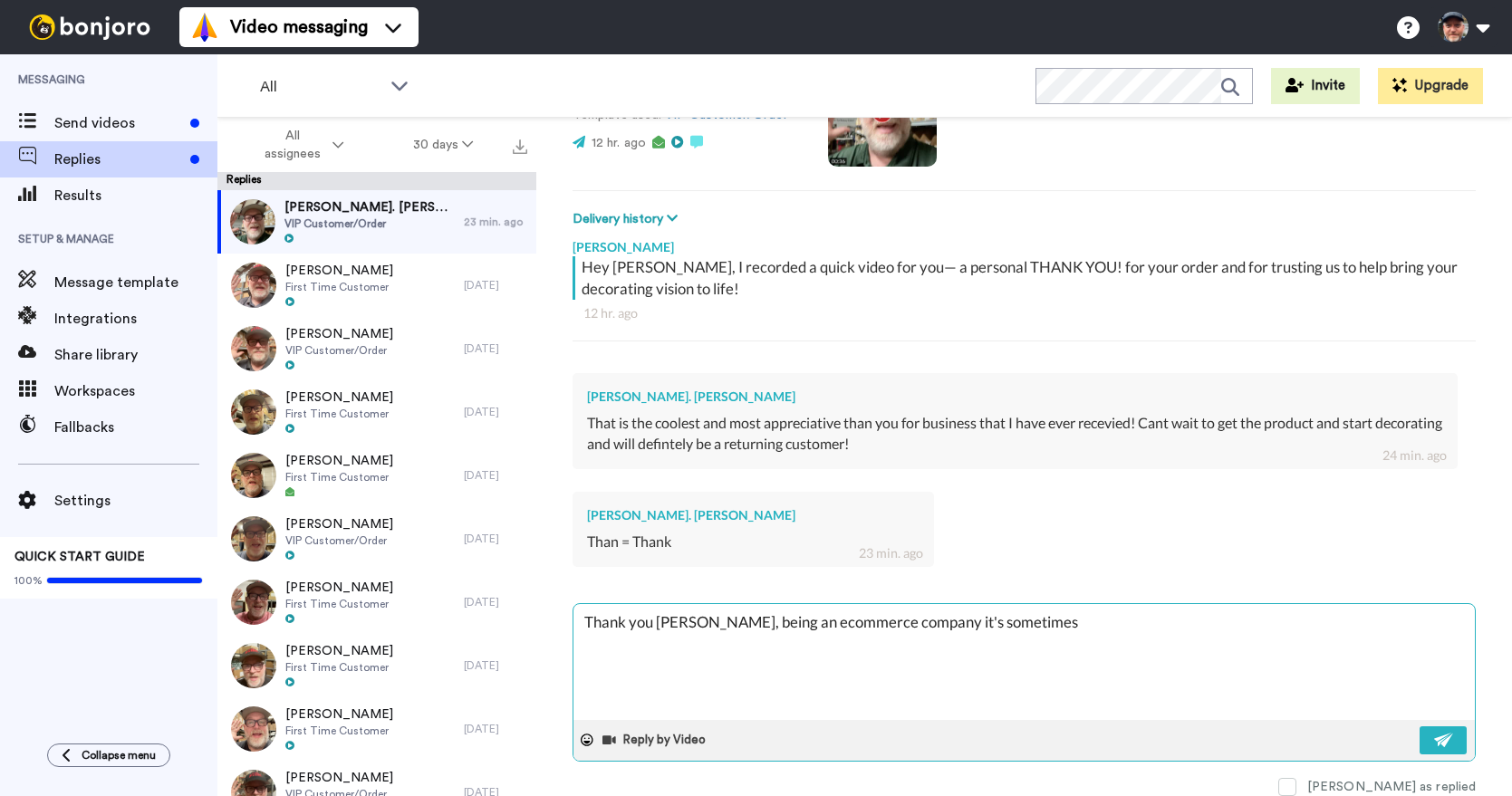
type textarea "Thank you [PERSON_NAME], being an ecommerce company it's sometimes"
type textarea "x"
type textarea "Thank you [PERSON_NAME], being an ecommerce company it's sometimes c"
type textarea "x"
type textarea "Thank you [PERSON_NAME], being an ecommerce company it's sometimes ch"
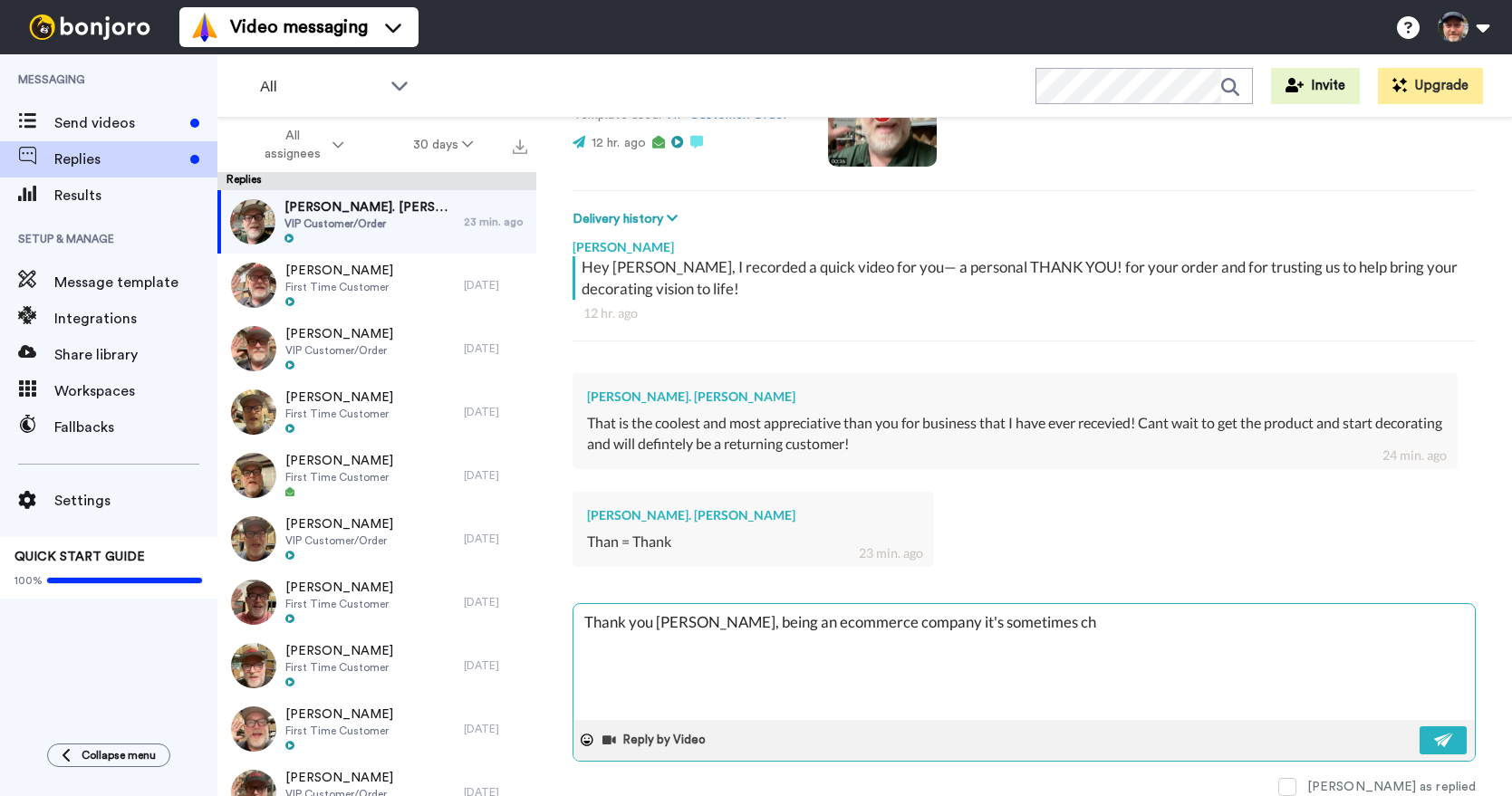
type textarea "x"
type textarea "Thank you [PERSON_NAME], being an ecommerce company it's sometimes cha"
type textarea "x"
type textarea "Thank you [PERSON_NAME], being an ecommerce company it's sometimes chal"
type textarea "x"
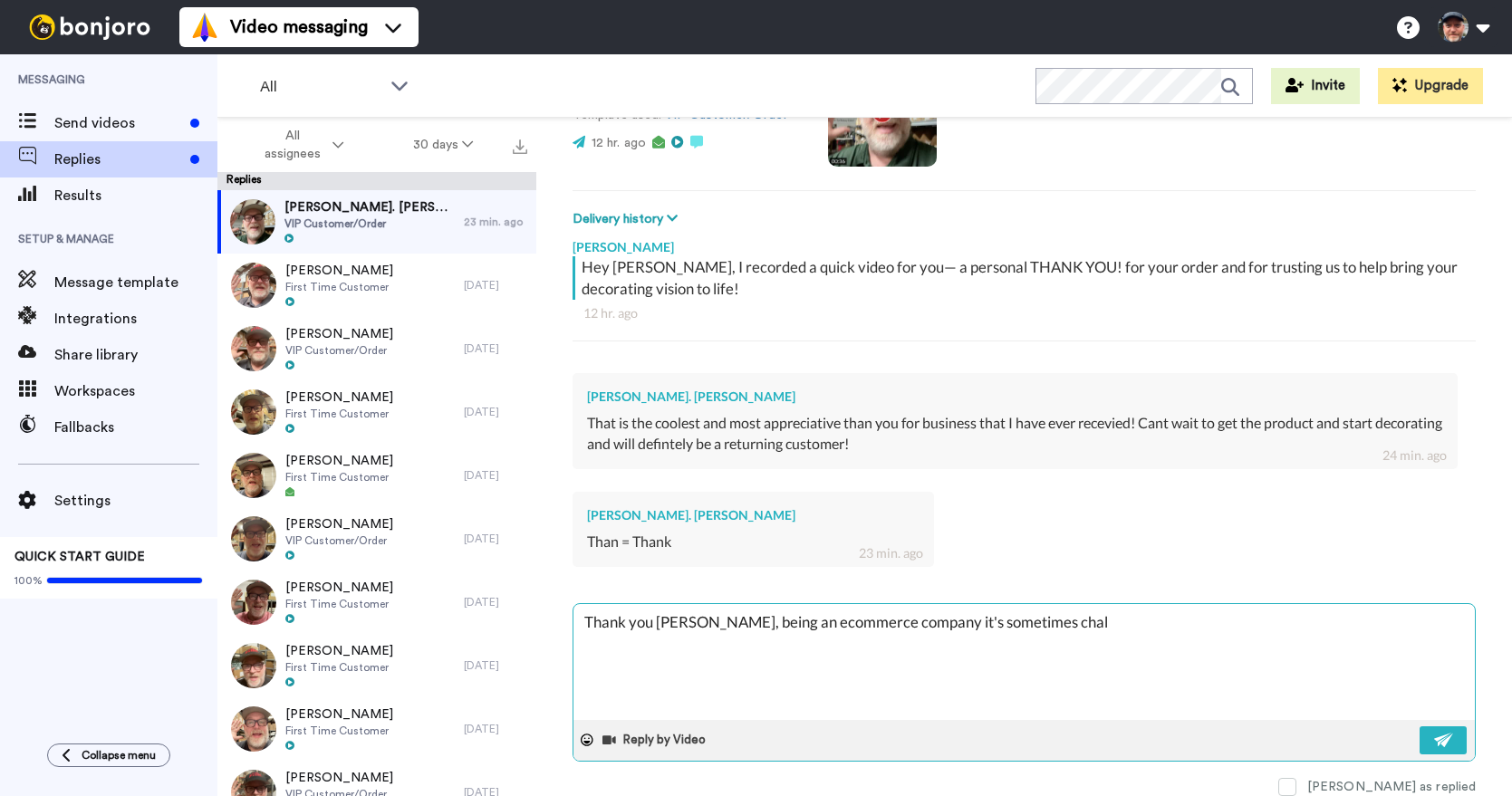
type textarea "Thank you [PERSON_NAME], being an ecommerce company it's sometimes chall"
type textarea "x"
type textarea "Thank you [PERSON_NAME], being an ecommerce company it's sometimes challe"
type textarea "x"
type textarea "Thank you [PERSON_NAME], being an ecommerce company it's sometimes challen"
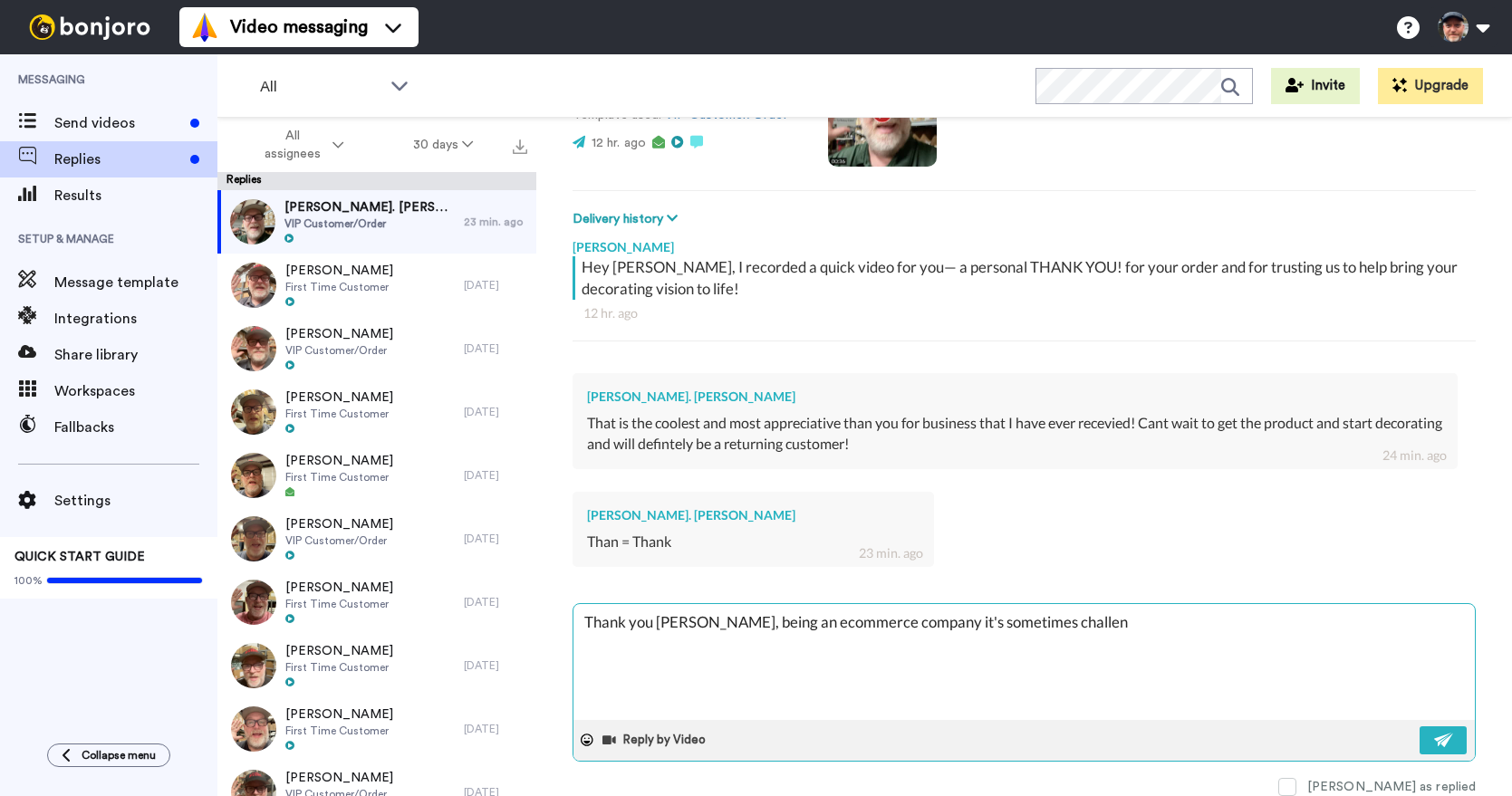
type textarea "x"
type textarea "Thank you [PERSON_NAME], being an ecommerce company it's sometimes challeng"
type textarea "x"
type textarea "Thank you [PERSON_NAME], being an ecommerce company it's sometimes [PERSON_NAME]"
type textarea "x"
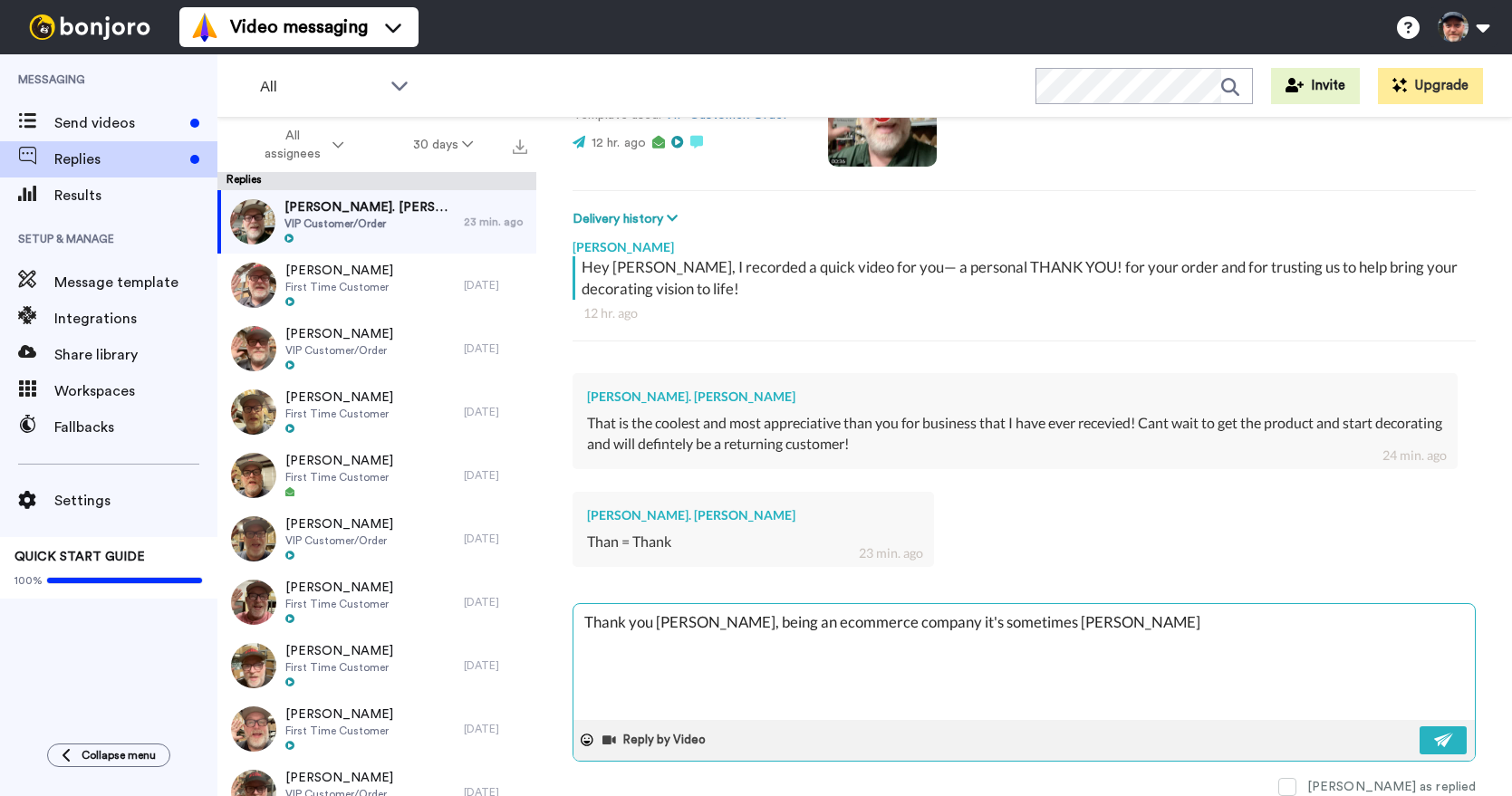
type textarea "Thank you [PERSON_NAME], being an ecommerce company it's sometimes [PERSON_NAME]"
type textarea "x"
type textarea "Thank you [PERSON_NAME], being an ecommerce company it's sometimes challenging"
type textarea "x"
type textarea "Thank you [PERSON_NAME], being an ecommerce company it's sometimes challenging"
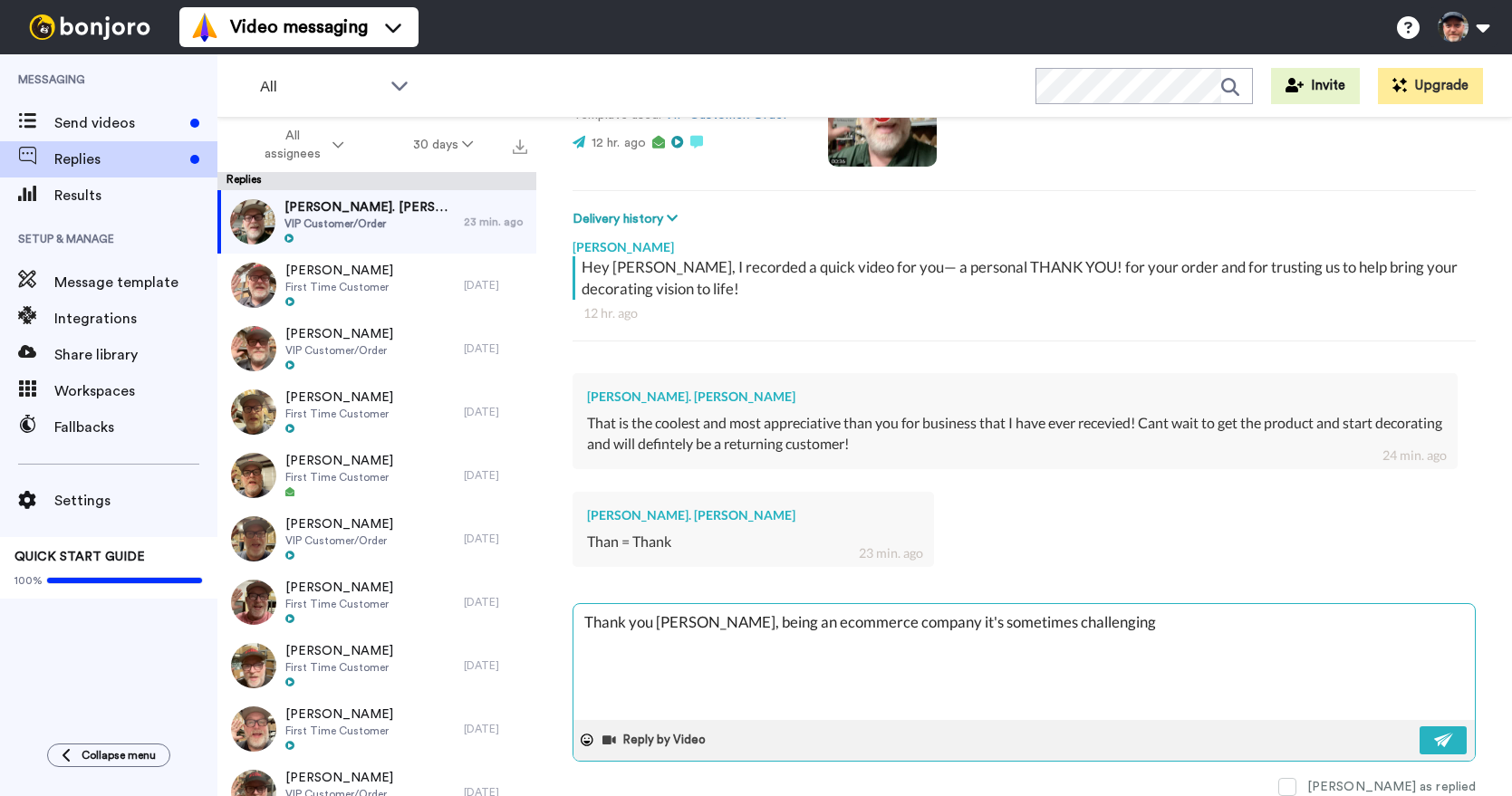
type textarea "x"
type textarea "Thank you [PERSON_NAME], being an ecommerce company it's sometimes challenging t"
type textarea "x"
type textarea "Thank you [PERSON_NAME], being an ecommerce company it's sometimes challenging …"
type textarea "x"
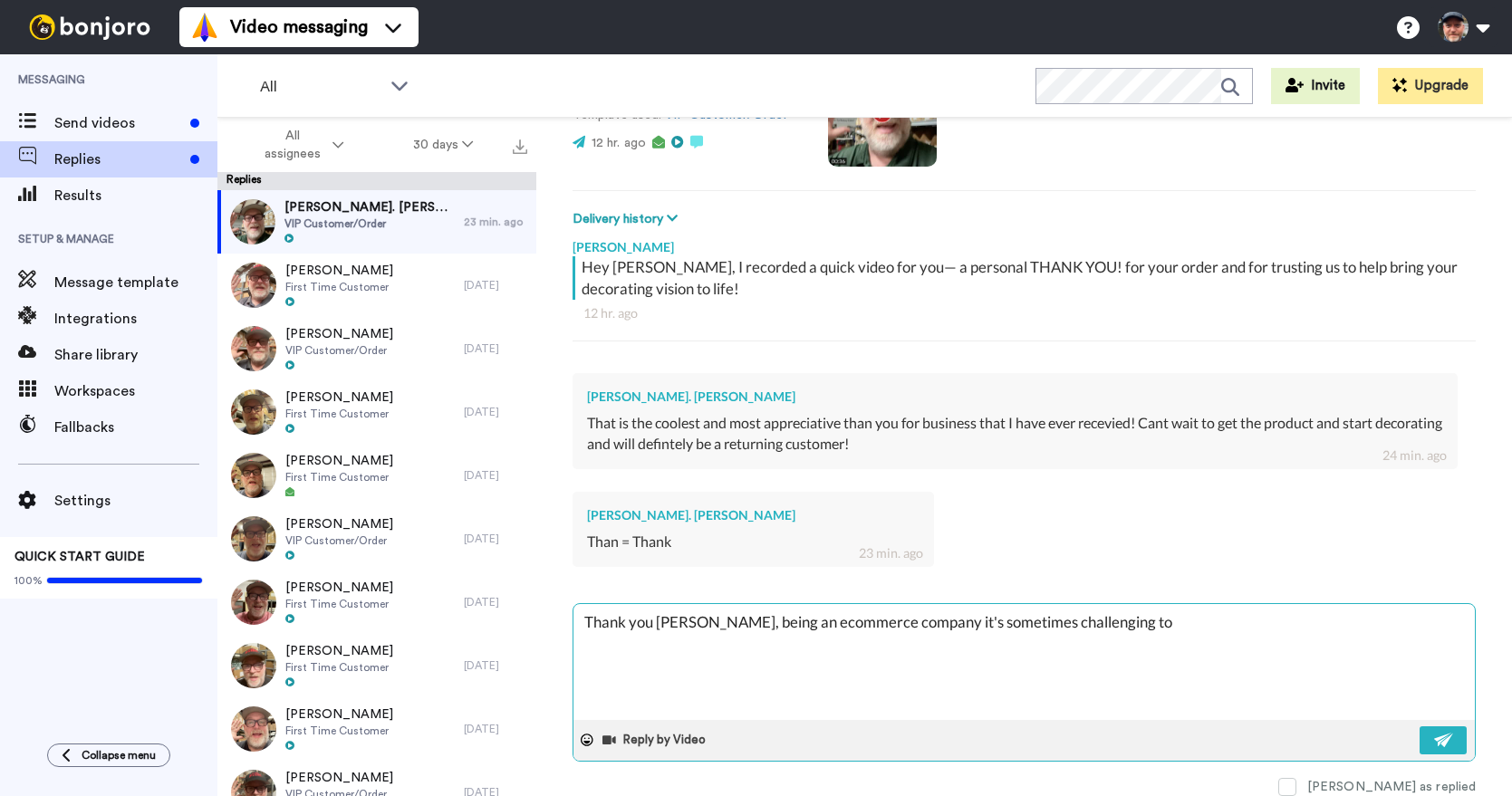
type textarea "Thank you [PERSON_NAME], being an ecommerce company it's sometimes challenging …"
type textarea "x"
type textarea "Thank you [PERSON_NAME], being an ecommerce company it's sometimes challenging …"
type textarea "x"
type textarea "Thank you [PERSON_NAME], being an ecommerce company it's sometimes challenging …"
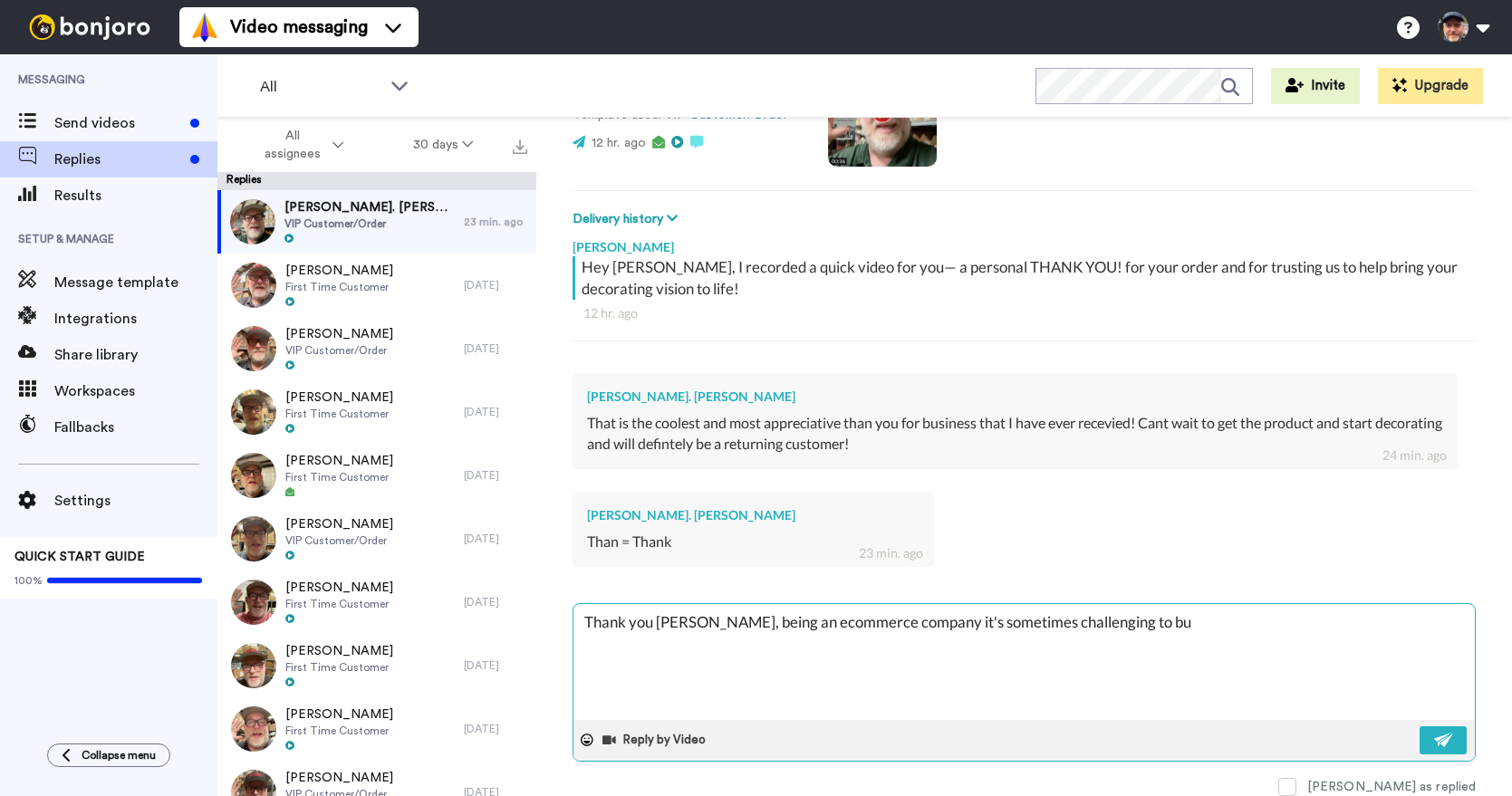
type textarea "x"
type textarea "Thank you [PERSON_NAME], being an ecommerce company it's sometimes challenging …"
type textarea "x"
type textarea "Thank you [PERSON_NAME], being an ecommerce company it's sometimes challenging …"
type textarea "x"
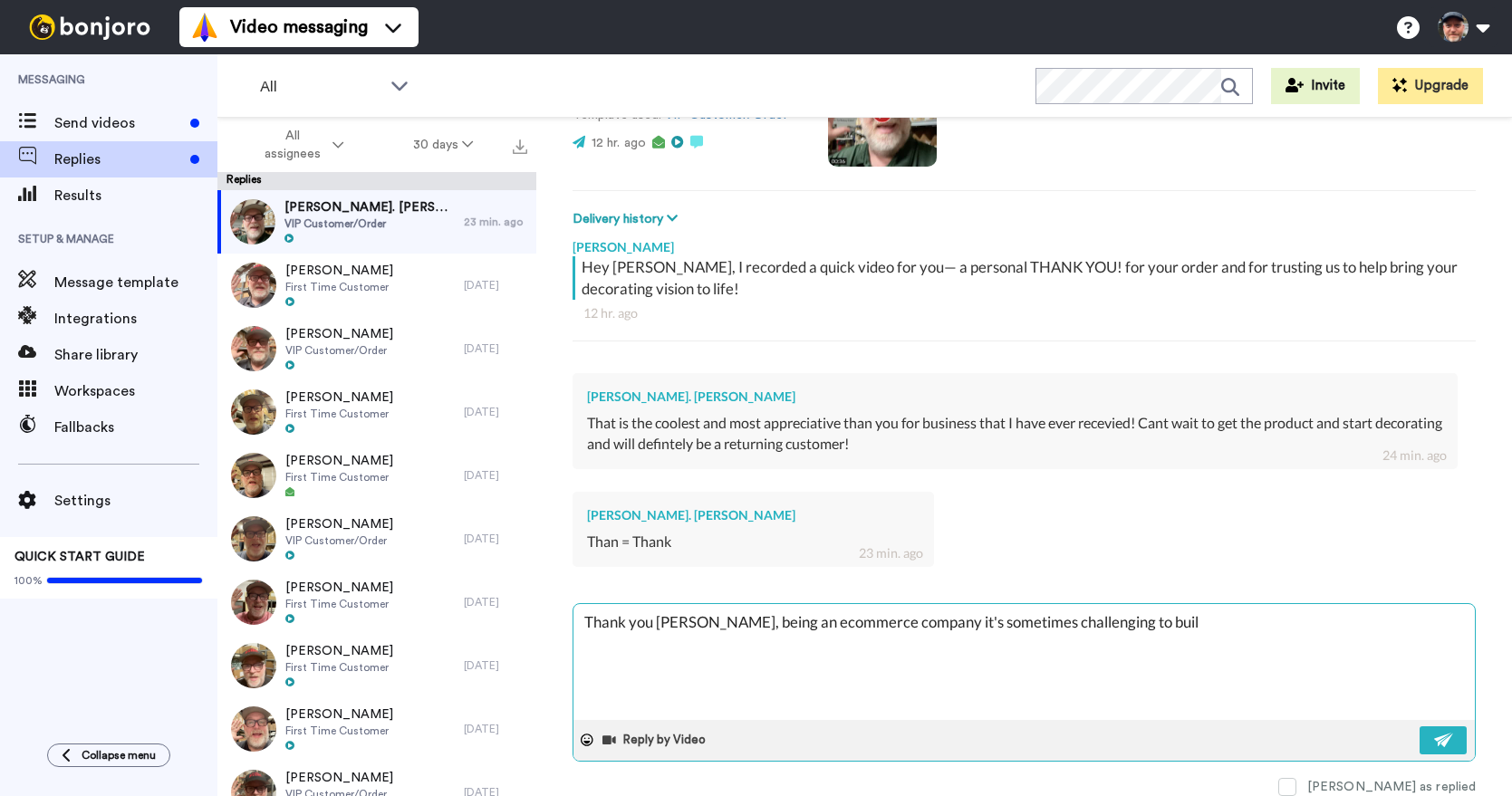
type textarea "Thank you [PERSON_NAME], being an ecommerce company it's sometimes challenging …"
type textarea "x"
type textarea "Thank you [PERSON_NAME], being an ecommerce company it's sometimes challenging …"
type textarea "x"
type textarea "Thank you [PERSON_NAME], being an ecommerce company it's sometimes challenging …"
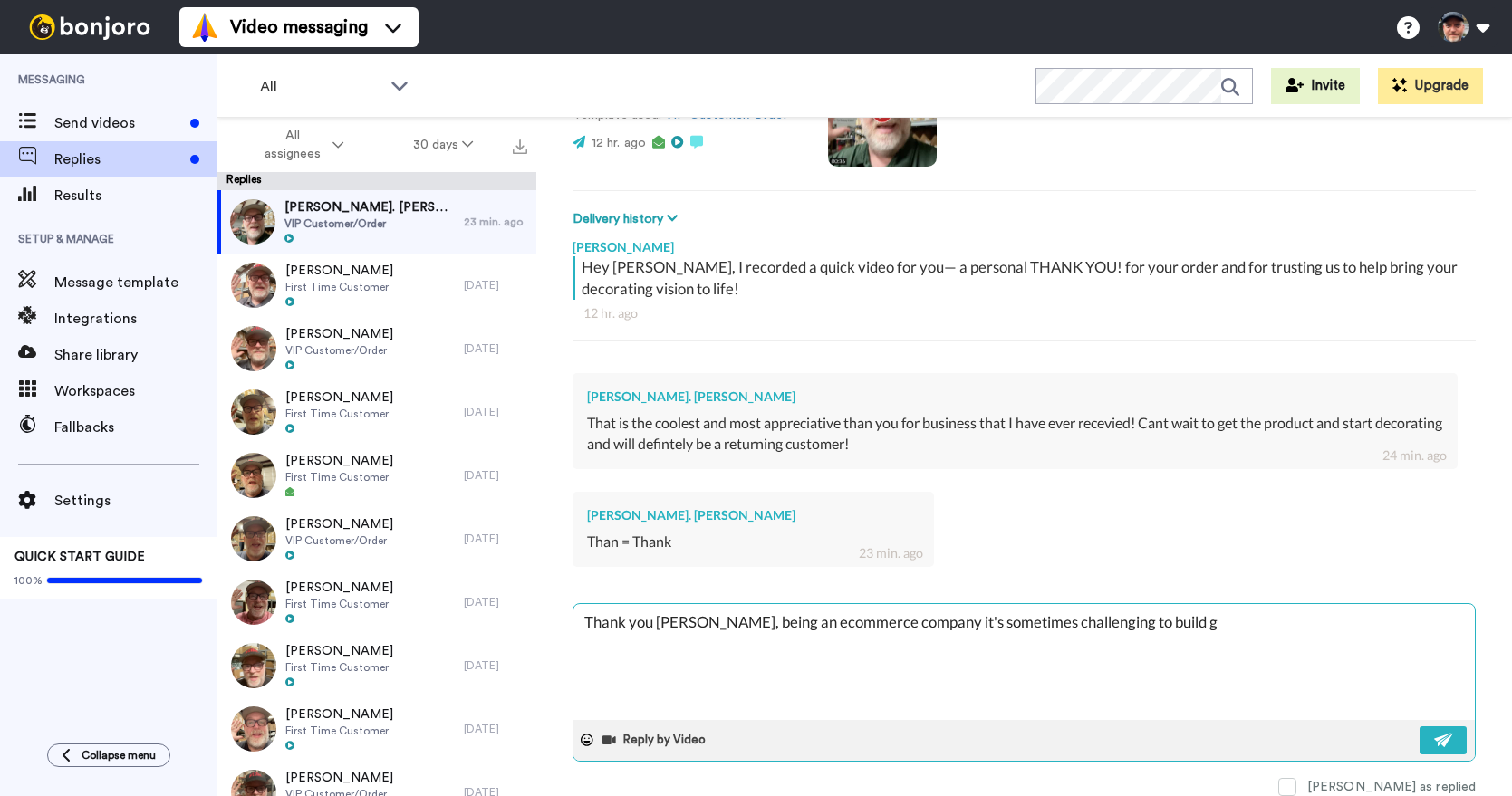
type textarea "x"
type textarea "Thank you [PERSON_NAME], being an ecommerce company it's sometimes challenging …"
type textarea "x"
type textarea "Thank you [PERSON_NAME], being an ecommerce company it's sometimes challenging …"
type textarea "x"
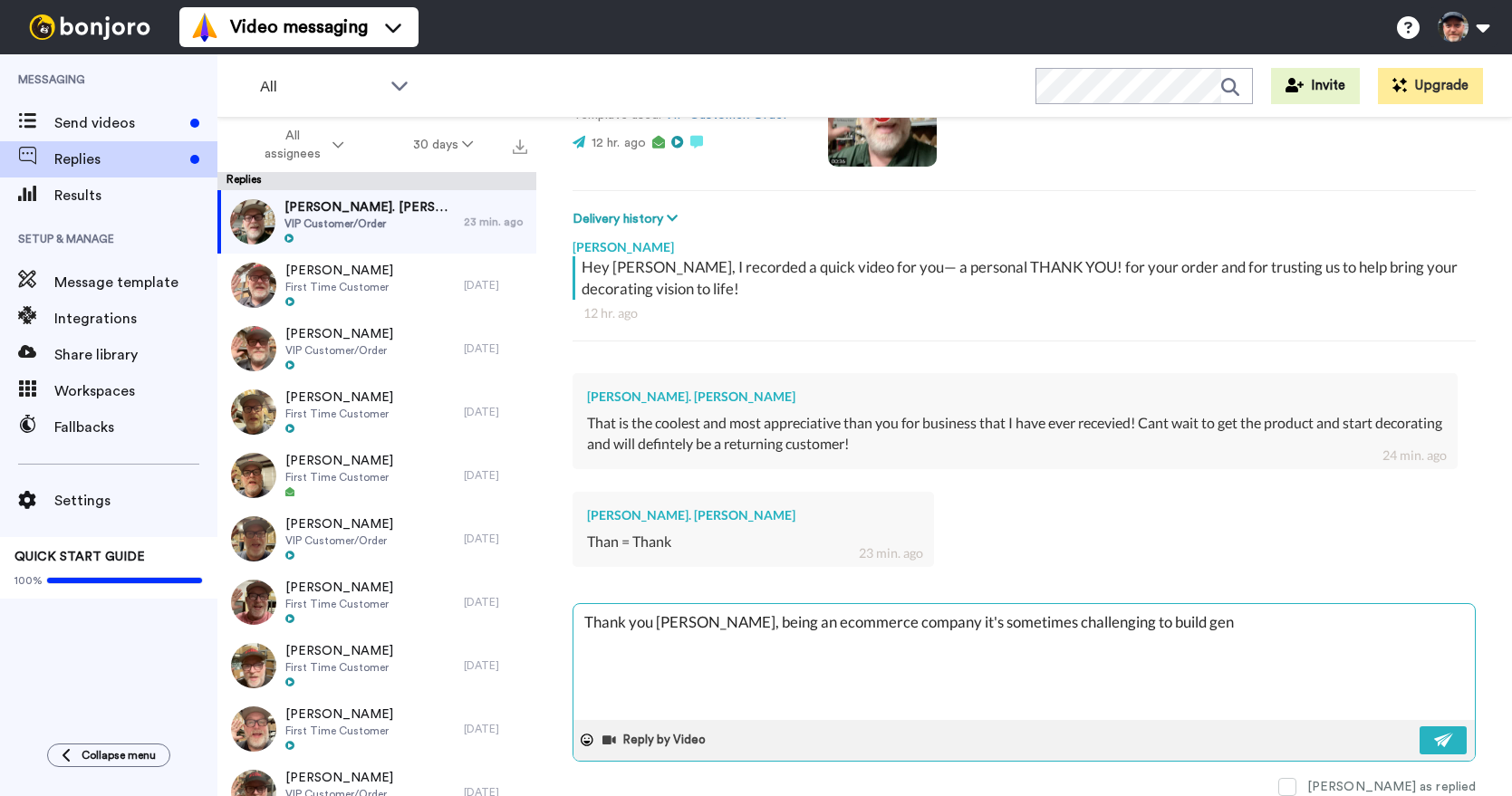
type textarea "Thank you [PERSON_NAME], being an ecommerce company it's sometimes challenging …"
type textarea "x"
type textarea "Thank you [PERSON_NAME], being an ecommerce company it's sometimes challenging …"
type textarea "x"
type textarea "Thank you [PERSON_NAME], being an ecommerce company it's sometimes challenging …"
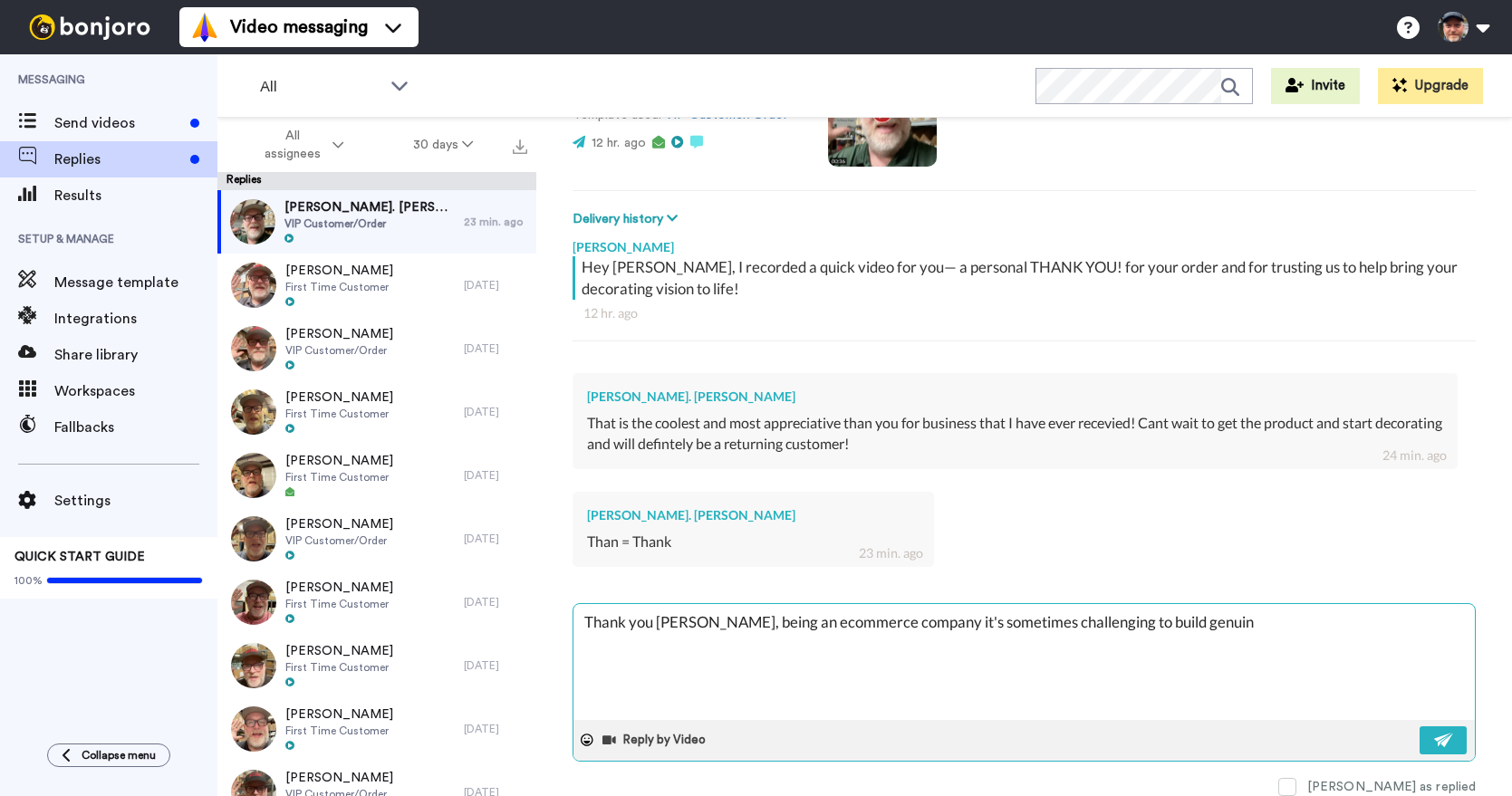
type textarea "x"
type textarea "Thank you [PERSON_NAME], being an ecommerce company it's sometimes challenging …"
type textarea "x"
type textarea "Thank you [PERSON_NAME], being an ecommerce company it's sometimes challenging …"
type textarea "x"
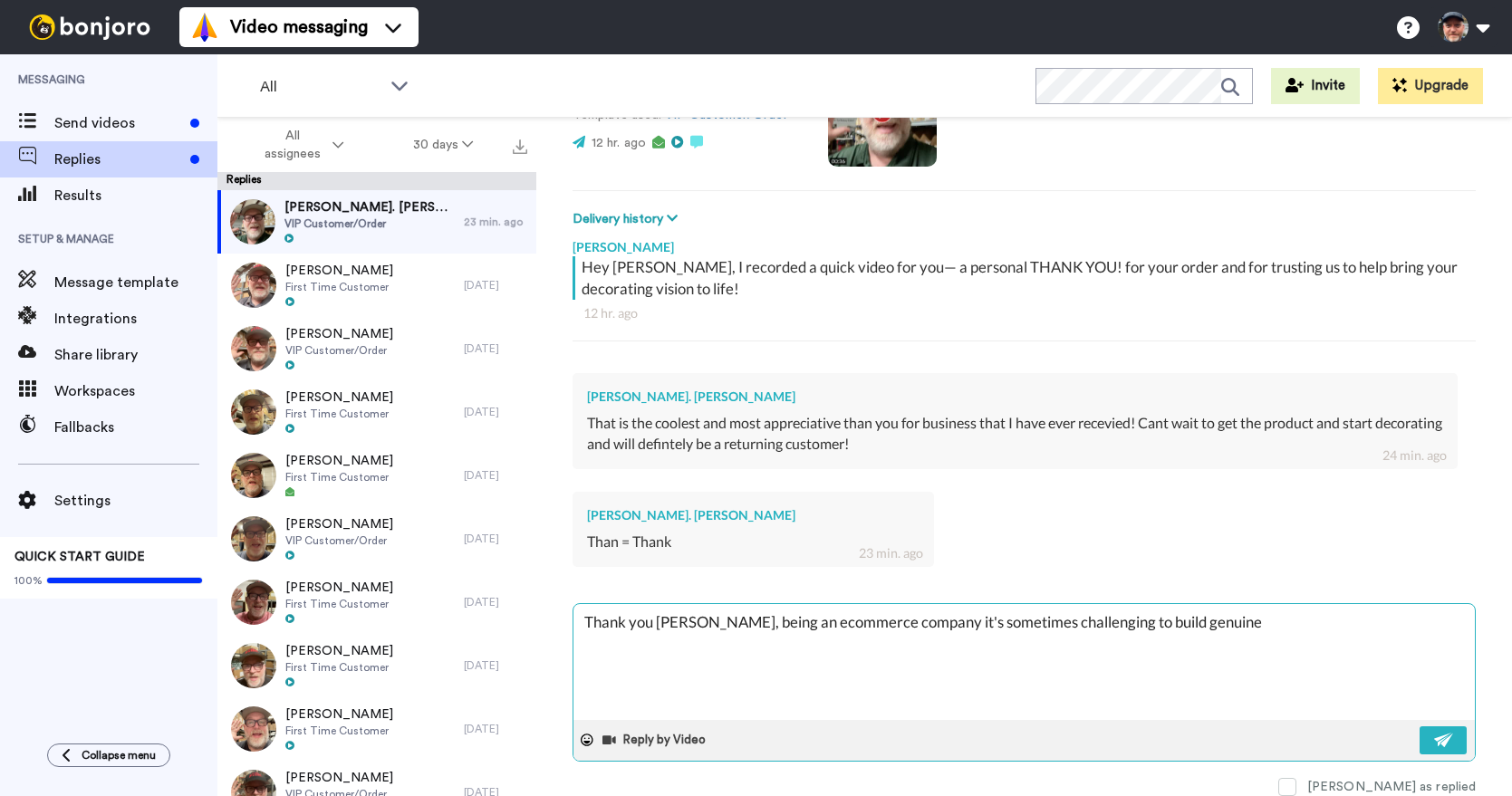
type textarea "Thank you [PERSON_NAME], being an ecommerce company it's sometimes challenging …"
type textarea "x"
type textarea "Thank you [PERSON_NAME], being an ecommerce company it's sometimes challenging …"
type textarea "x"
type textarea "Thank you [PERSON_NAME], being an ecommerce company it's sometimes challenging …"
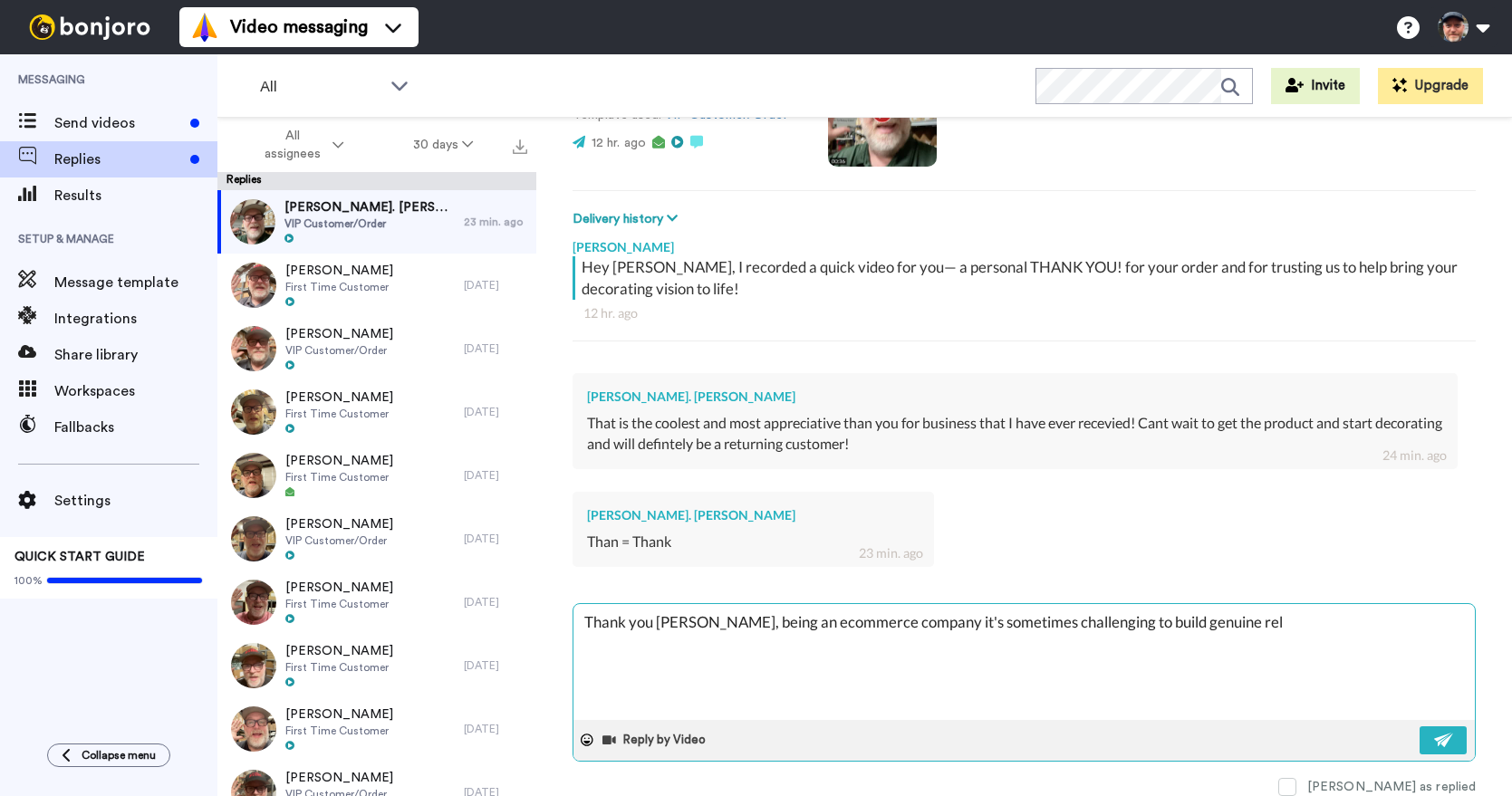
type textarea "x"
type textarea "Thank you [PERSON_NAME], being an ecommerce company it's sometimes challenging …"
type textarea "x"
type textarea "Thank you [PERSON_NAME], being an ecommerce company it's sometimes challenging …"
type textarea "x"
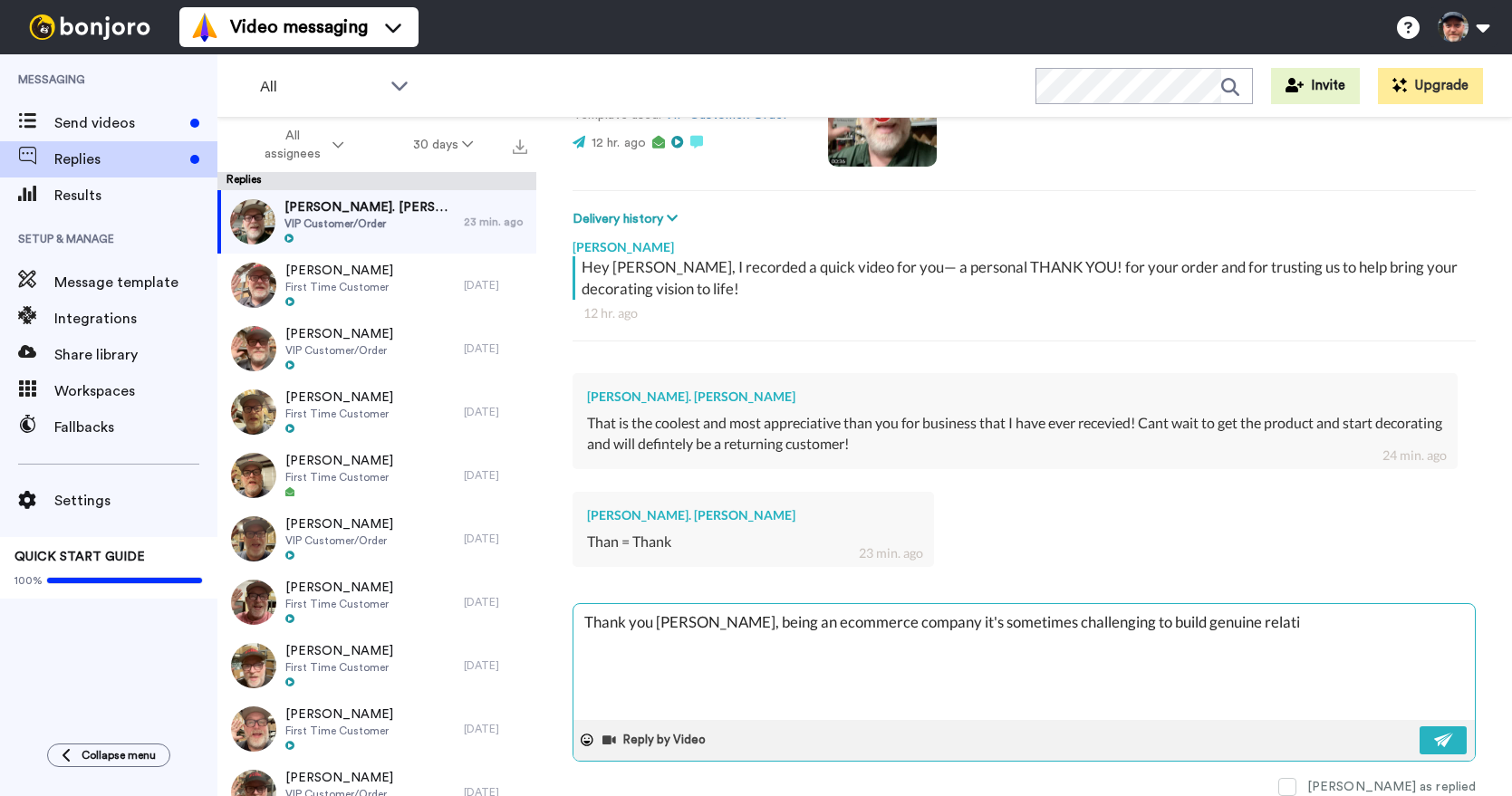
type textarea "Thank you [PERSON_NAME], being an ecommerce company it's sometimes challenging …"
type textarea "x"
type textarea "Thank you [PERSON_NAME], being an ecommerce company it's sometimes challenging …"
type textarea "x"
type textarea "Thank you [PERSON_NAME], being an ecommerce company it's sometimes challenging …"
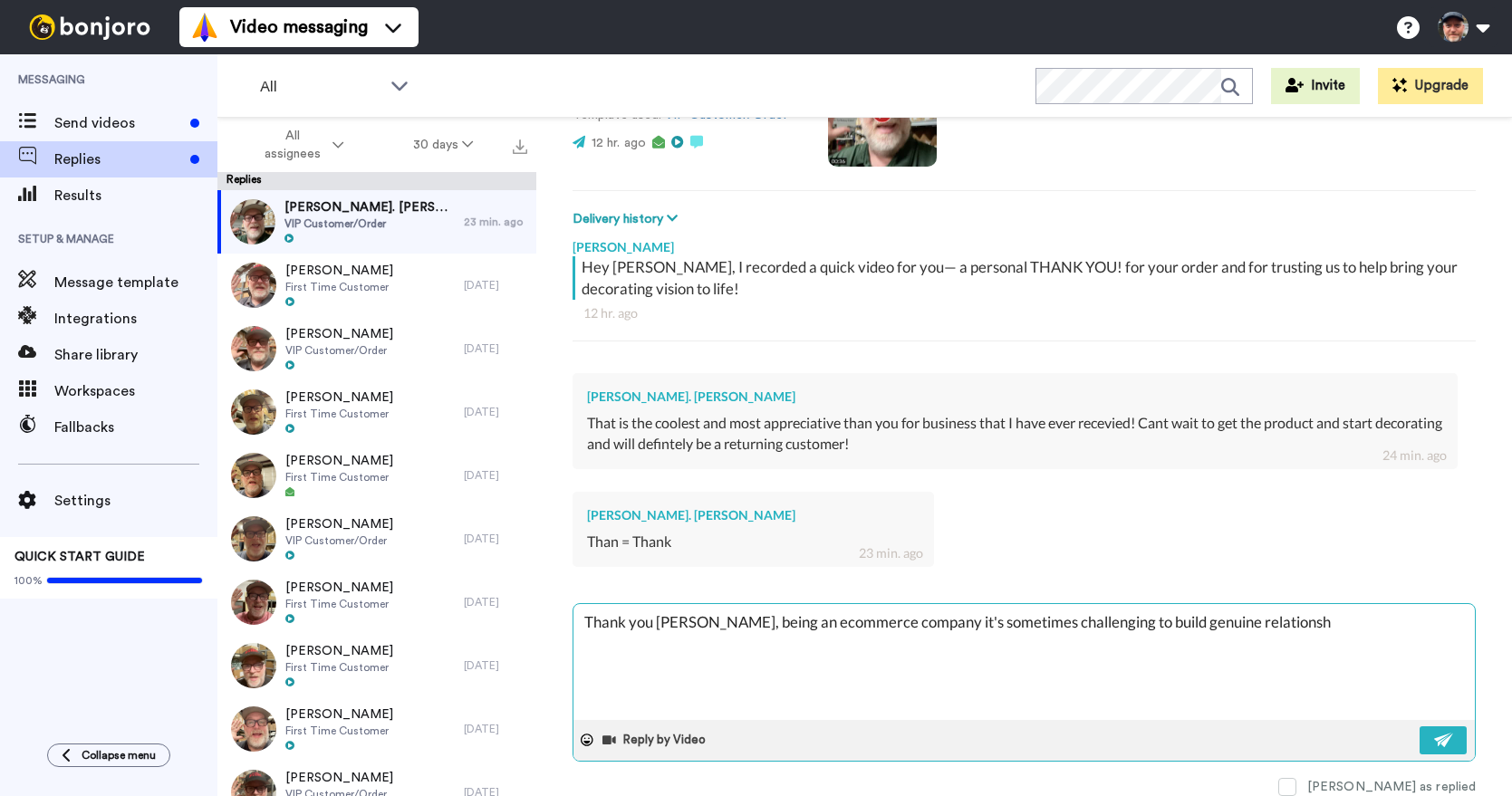
type textarea "x"
type textarea "Thank you [PERSON_NAME], being an ecommerce company it's sometimes challenging …"
type textarea "x"
type textarea "Thank you [PERSON_NAME], being an ecommerce company it's sometimes challenging …"
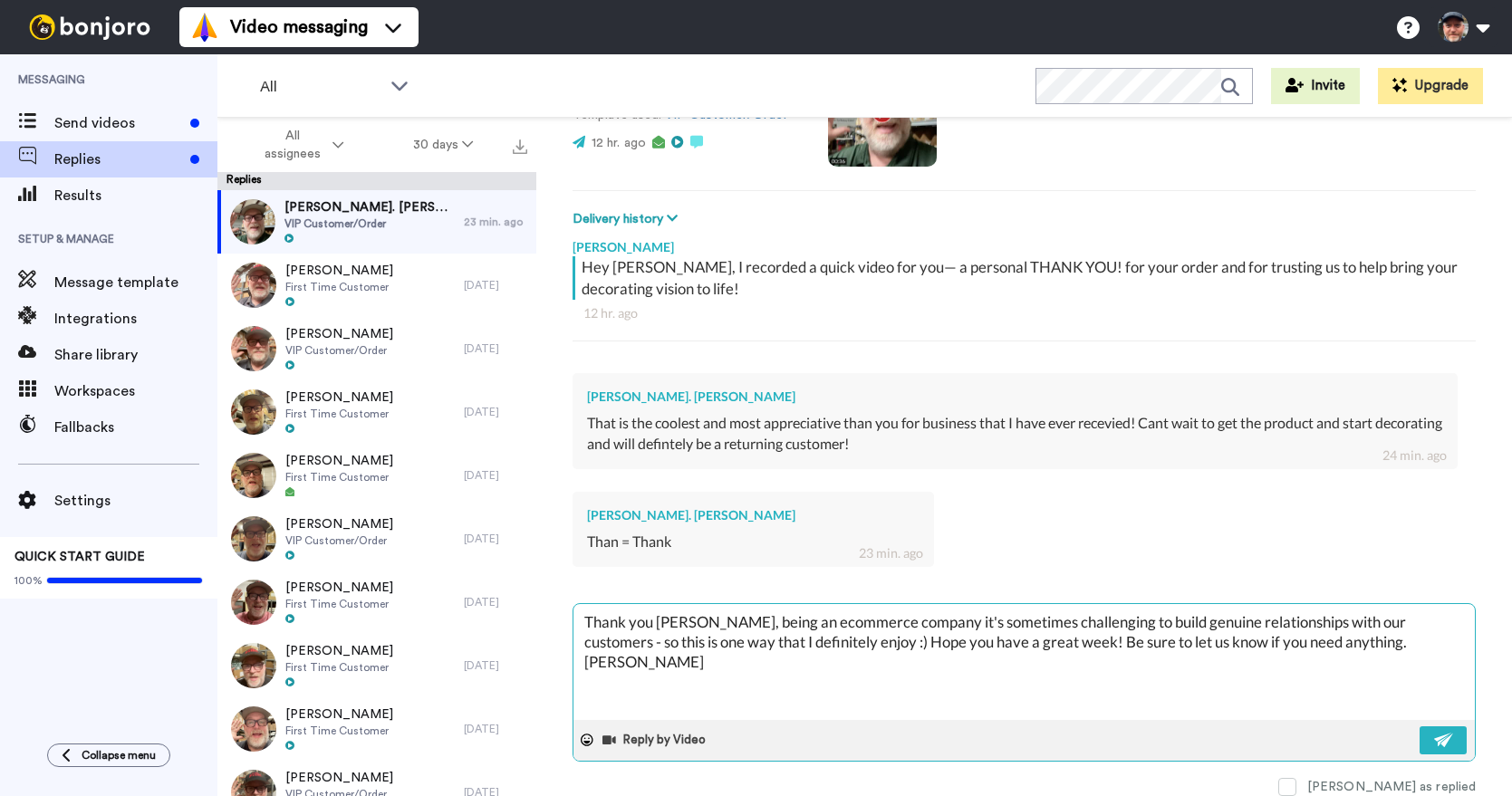
click at [1321, 646] on textarea "Thank you [PERSON_NAME], being an ecommerce company it's sometimes challenging …" at bounding box center [1023, 663] width 901 height 116
drag, startPoint x: 622, startPoint y: 680, endPoint x: 651, endPoint y: 678, distance: 29.1
click at [622, 680] on textarea "Thank you [PERSON_NAME], being an ecommerce company it's sometimes challenging …" at bounding box center [1023, 663] width 901 height 116
click at [1434, 742] on img at bounding box center [1443, 740] width 20 height 15
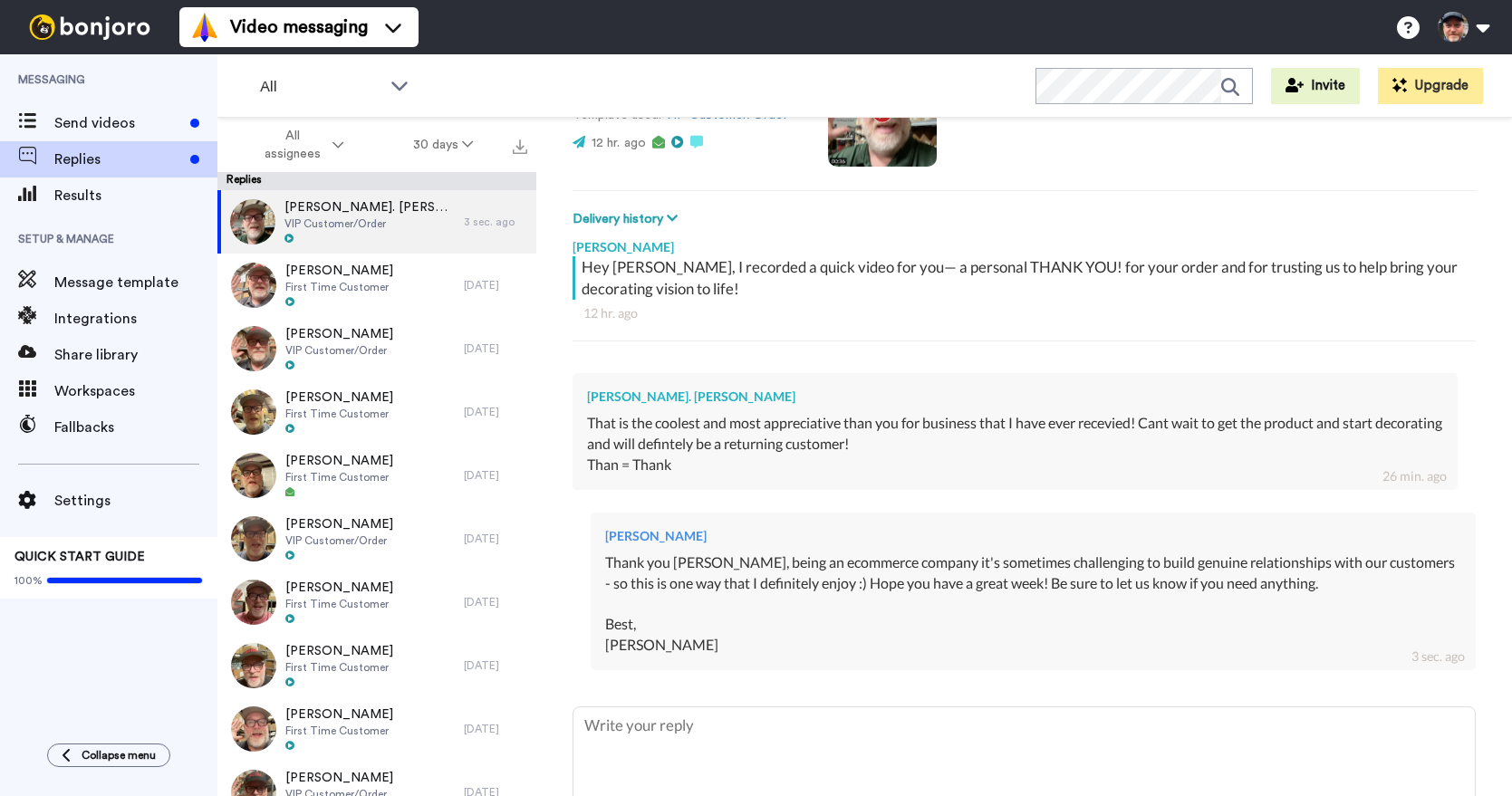
scroll to position [298, 0]
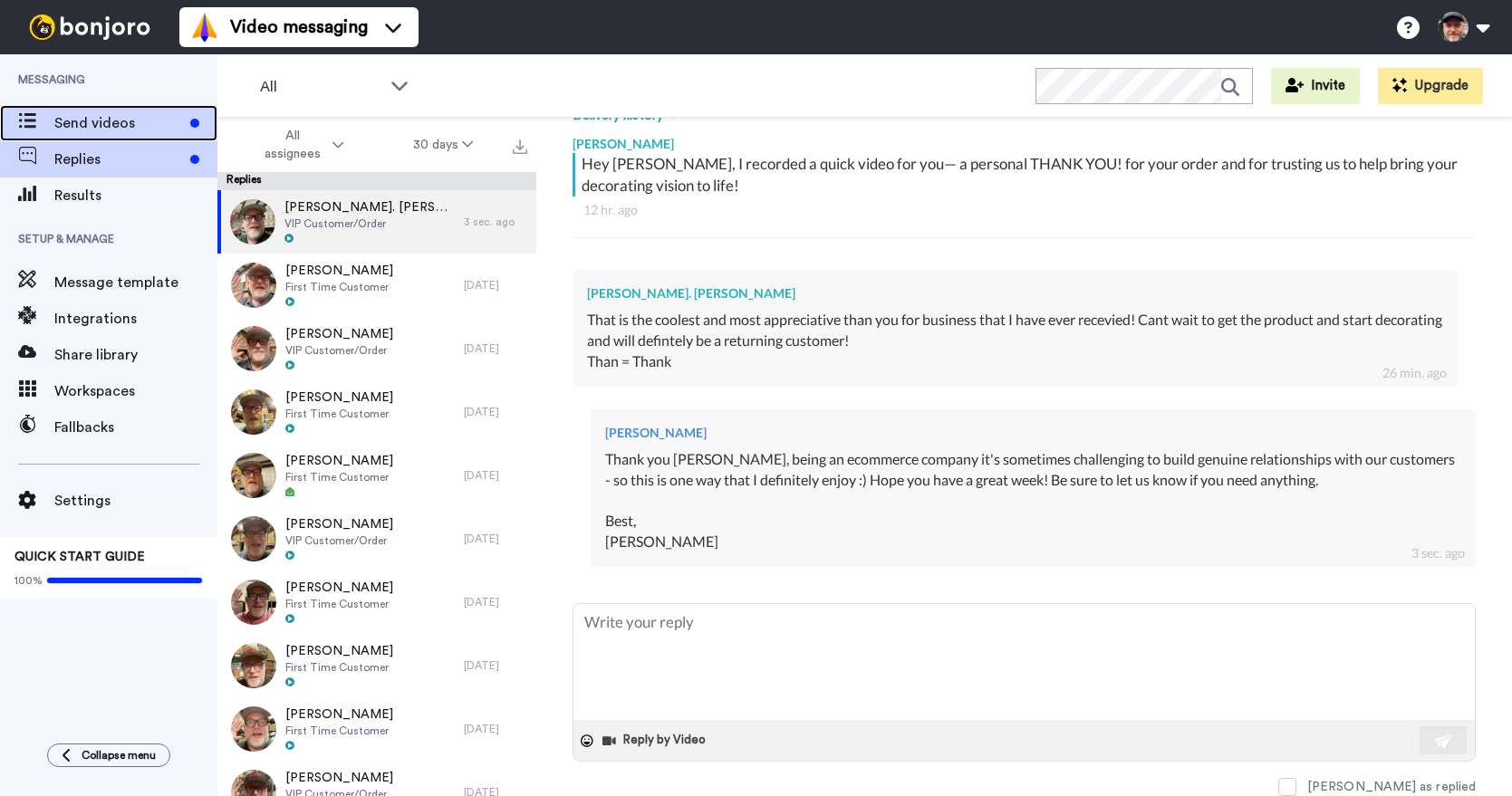
click at [103, 116] on span "Send videos" at bounding box center [118, 123] width 129 height 22
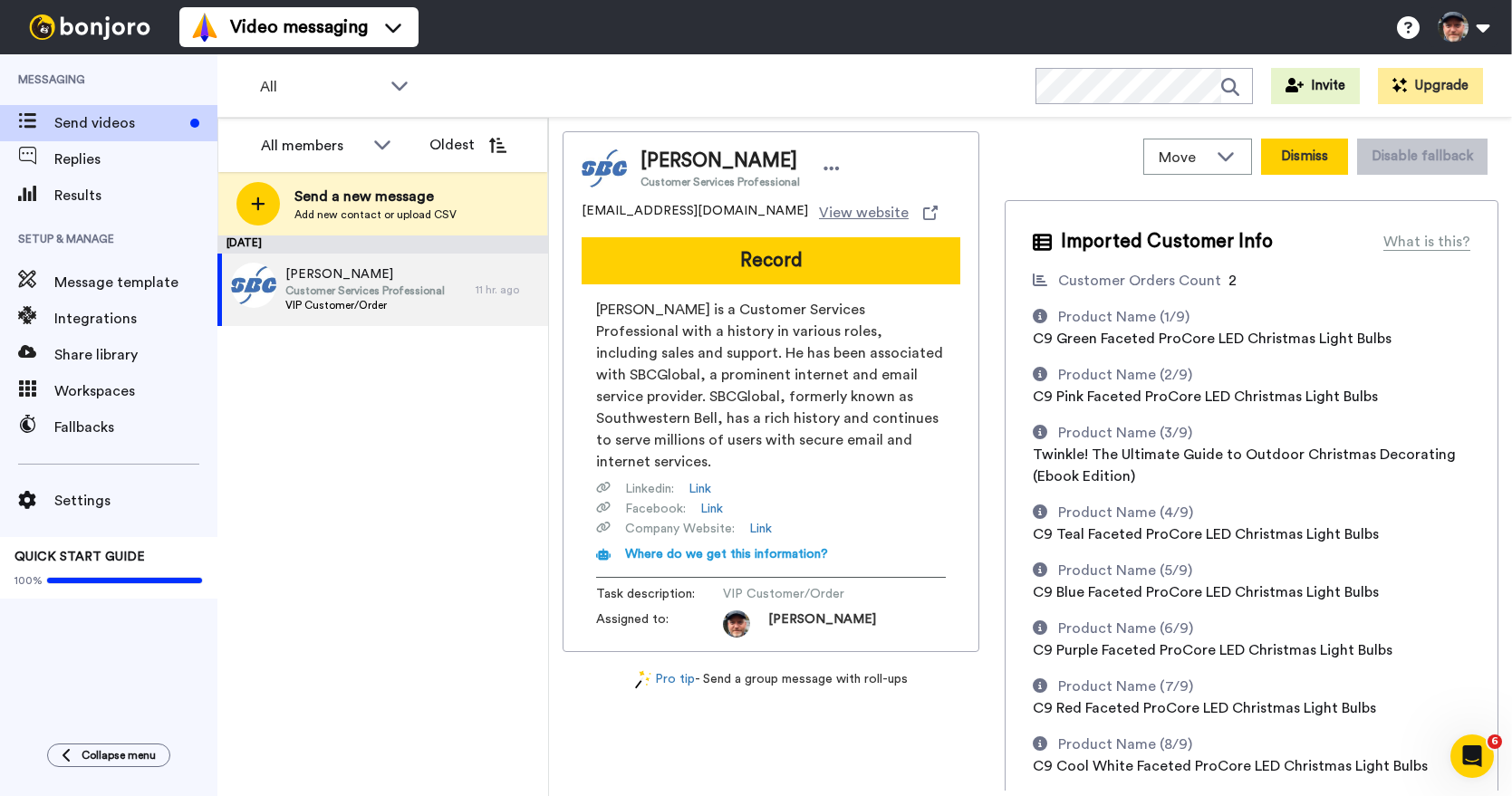
click at [1290, 160] on button "Dismiss" at bounding box center [1304, 156] width 87 height 36
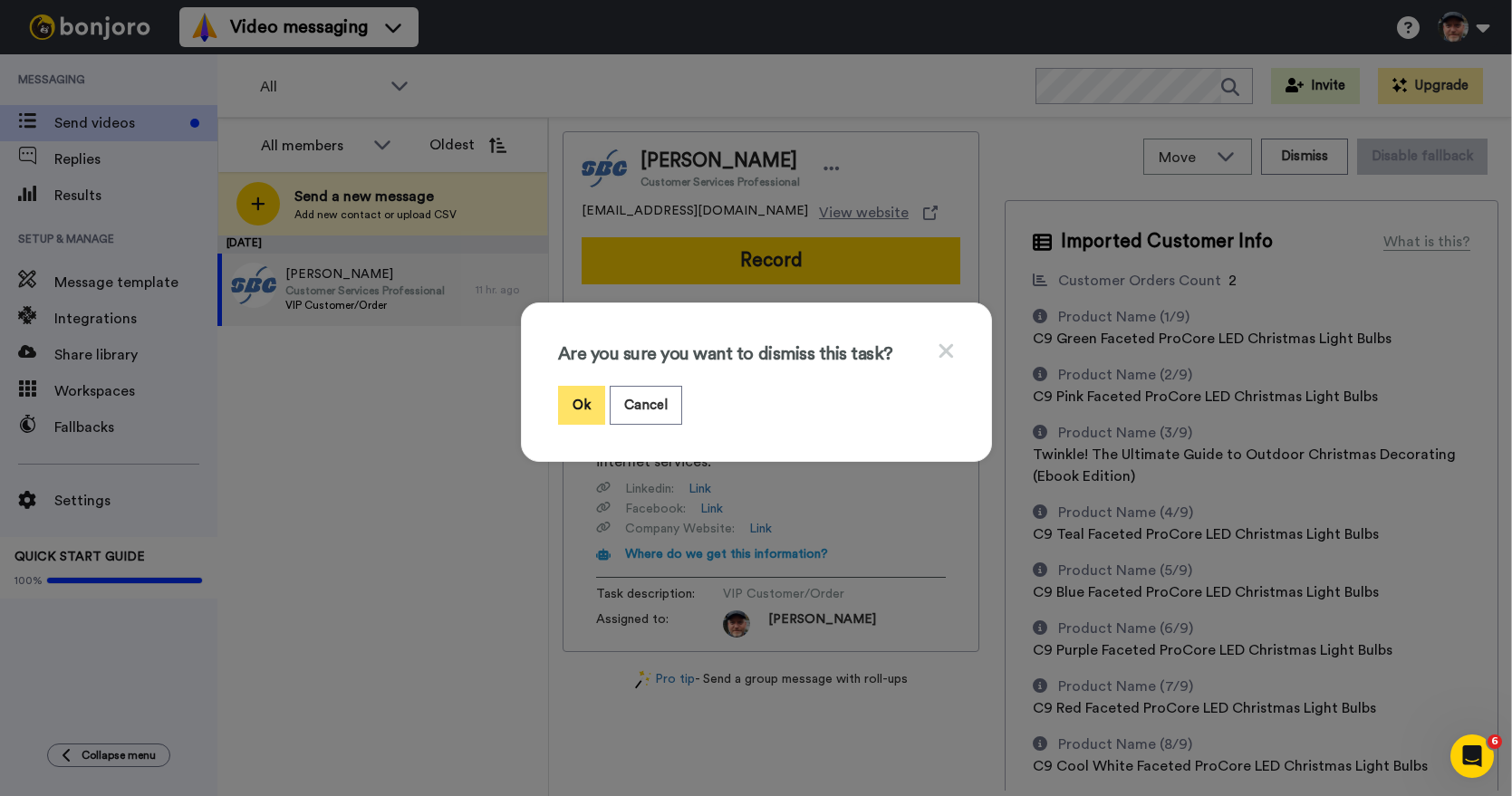
click at [582, 406] on button "Ok" at bounding box center [582, 405] width 47 height 39
